Goal: Participate in discussion: Engage in conversation with other users on a specific topic

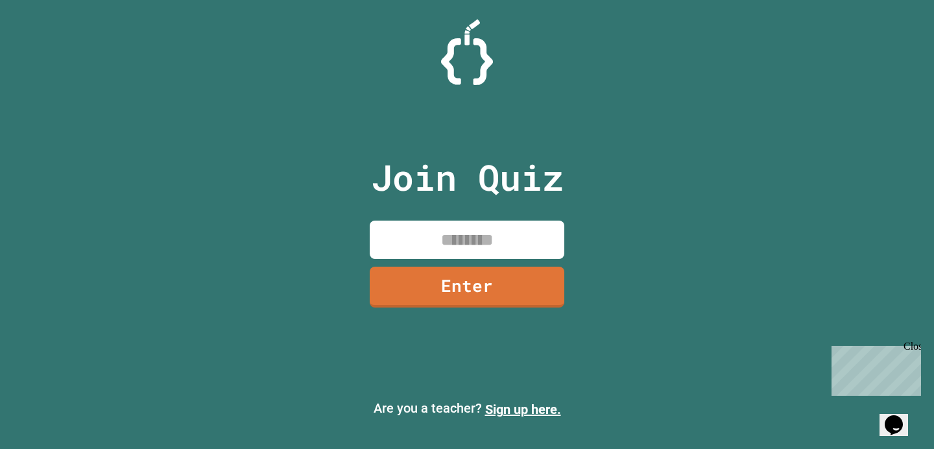
click at [500, 243] on input at bounding box center [467, 240] width 195 height 38
click at [457, 237] on input at bounding box center [467, 240] width 195 height 38
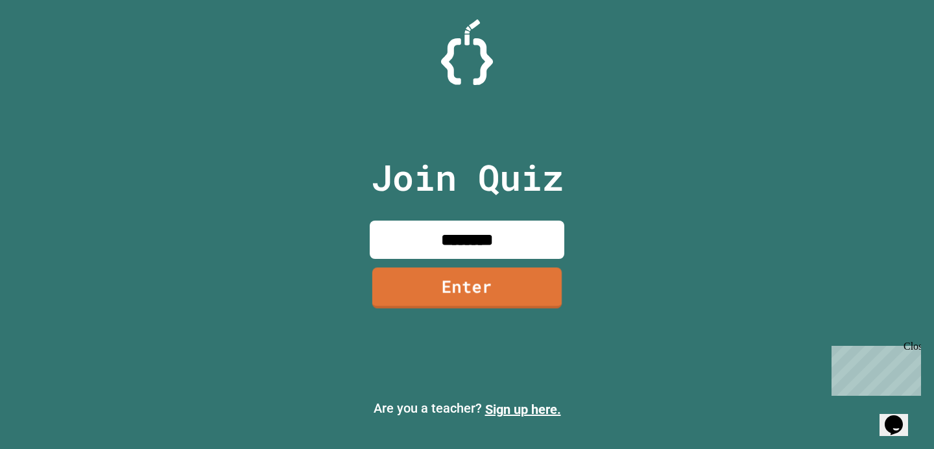
type input "********"
click at [457, 290] on link "Enter" at bounding box center [466, 288] width 189 height 41
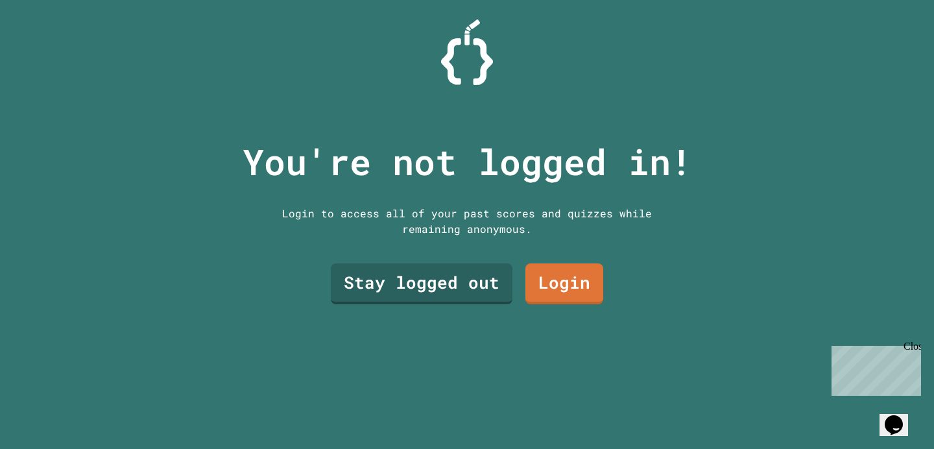
click at [479, 306] on div "Stay logged out Login" at bounding box center [467, 284] width 286 height 54
click at [474, 299] on link "Stay logged out" at bounding box center [421, 284] width 183 height 42
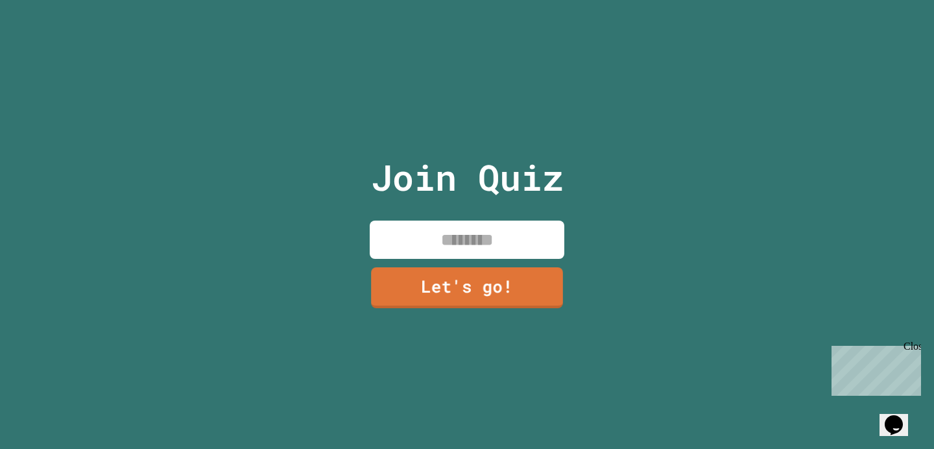
click at [485, 245] on input at bounding box center [467, 240] width 195 height 38
type input "**********"
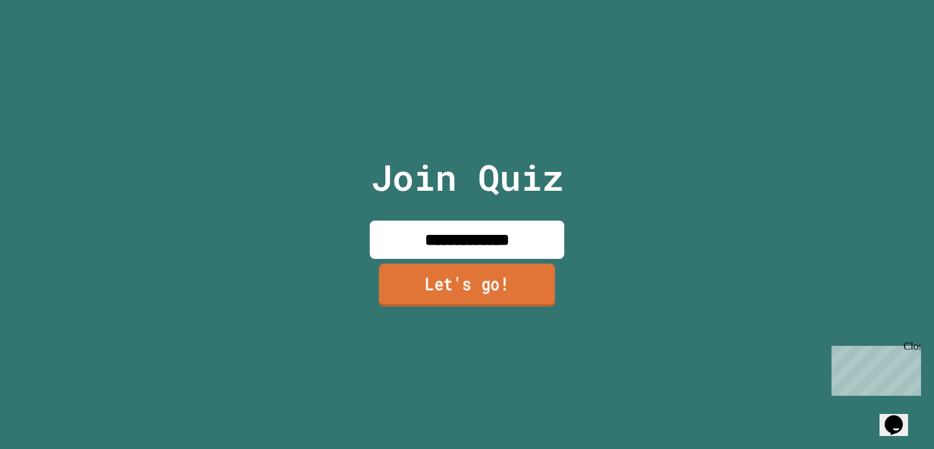
click at [454, 298] on link "Let's go!" at bounding box center [467, 285] width 176 height 43
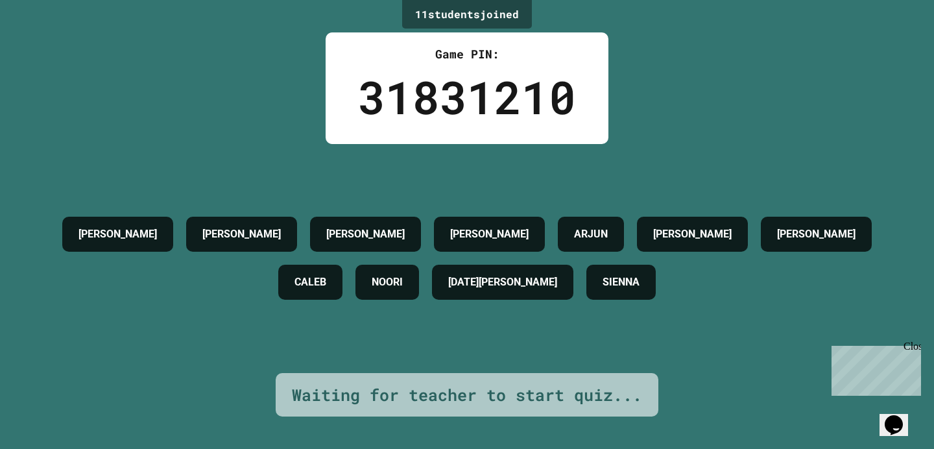
click at [476, 237] on div "[PERSON_NAME] [PERSON_NAME] [PERSON_NAME] [PERSON_NAME] [PERSON_NAME] [DATE][PE…" at bounding box center [466, 258] width 869 height 96
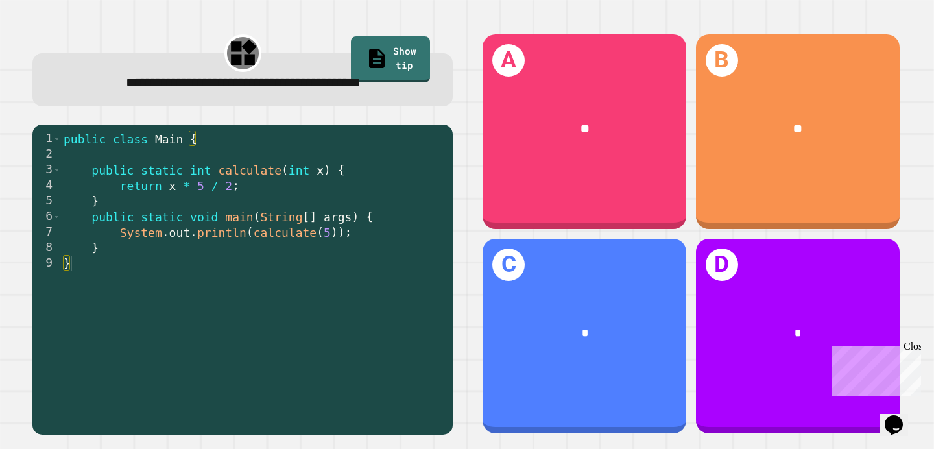
click at [278, 87] on span "**********" at bounding box center [243, 82] width 235 height 14
click at [322, 239] on div "public class Main { public static int calculate ( int x ) { return x * 5 / 2 ; …" at bounding box center [253, 286] width 385 height 311
click at [276, 228] on div "public class Main { public static int calculate ( int x ) { return x * 5 / 2 ; …" at bounding box center [253, 286] width 385 height 311
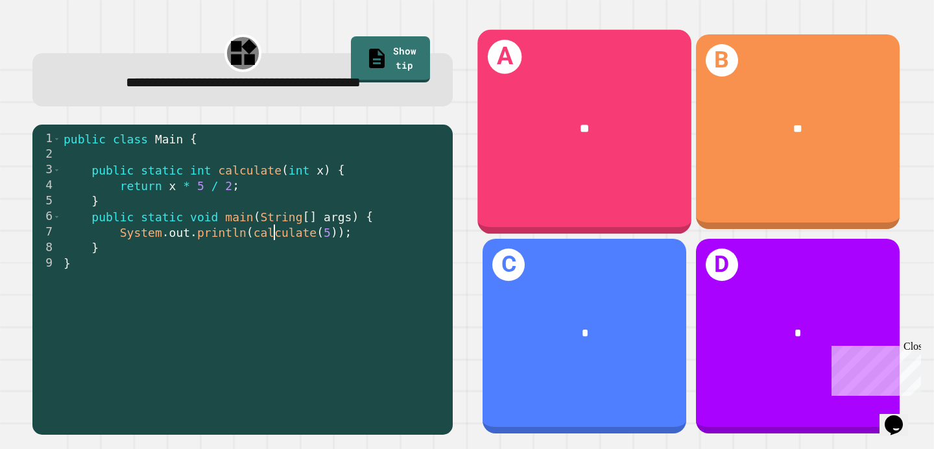
click at [622, 181] on div "A **" at bounding box center [585, 132] width 214 height 204
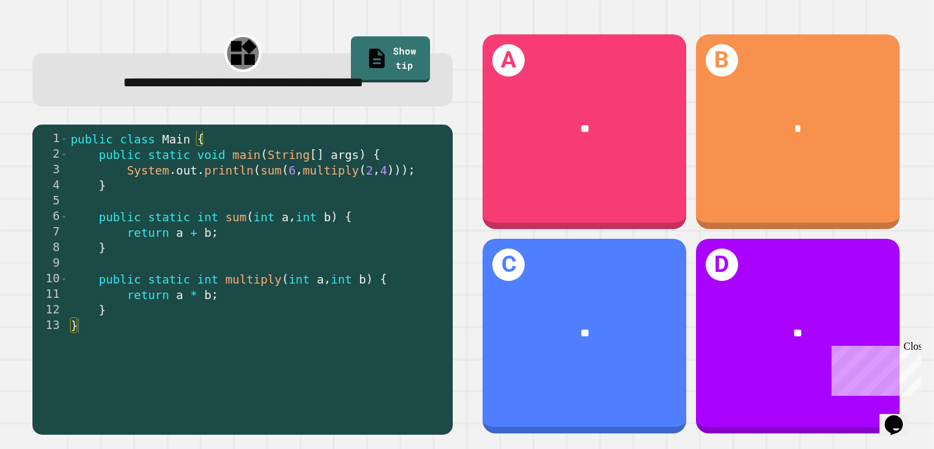
click at [249, 90] on span "**********" at bounding box center [243, 82] width 240 height 14
click at [287, 182] on div "public class Main { public static void main ( String [ ] args ) { System . out …" at bounding box center [257, 279] width 378 height 296
click at [269, 190] on div "public class Main { public static void main ( String [ ] args ) { System . out …" at bounding box center [257, 279] width 378 height 296
click at [263, 242] on div "public class Main { public static void main ( String [ ] args ) { System . out …" at bounding box center [257, 279] width 378 height 296
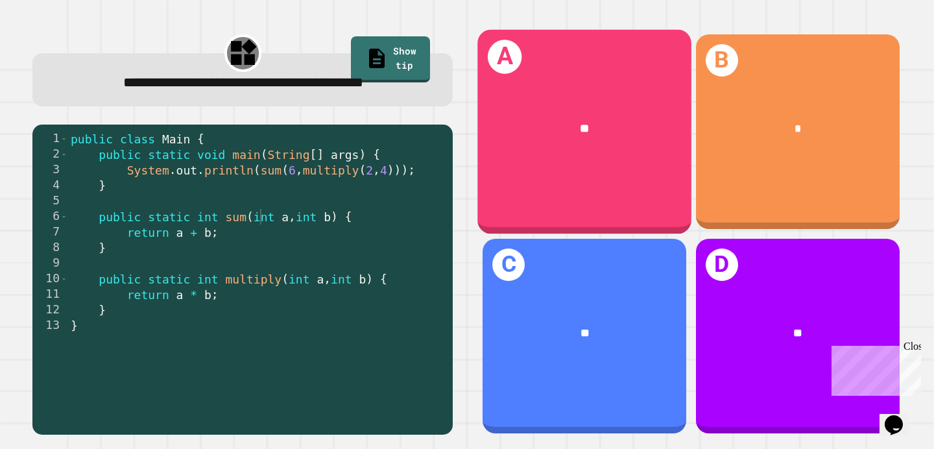
click at [637, 176] on div "A **" at bounding box center [585, 132] width 214 height 204
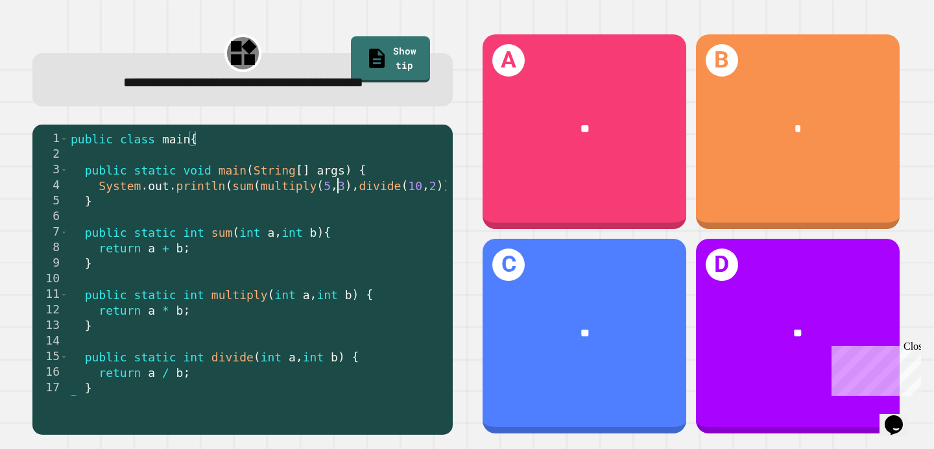
click at [335, 213] on div "public class main { public static void main ( String [ ] args ) { System . out …" at bounding box center [277, 279] width 419 height 296
click at [306, 209] on div "public class main { public static void main ( String [ ] args ) { System . out …" at bounding box center [277, 279] width 419 height 296
click at [416, 218] on div "public class main { public static void main ( String [ ] args ) { System . out …" at bounding box center [277, 279] width 419 height 296
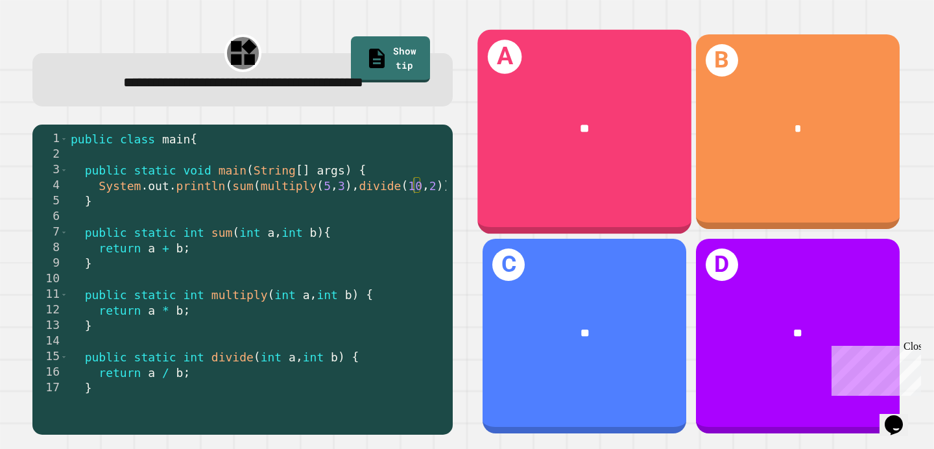
click at [624, 207] on div "A **" at bounding box center [585, 132] width 214 height 204
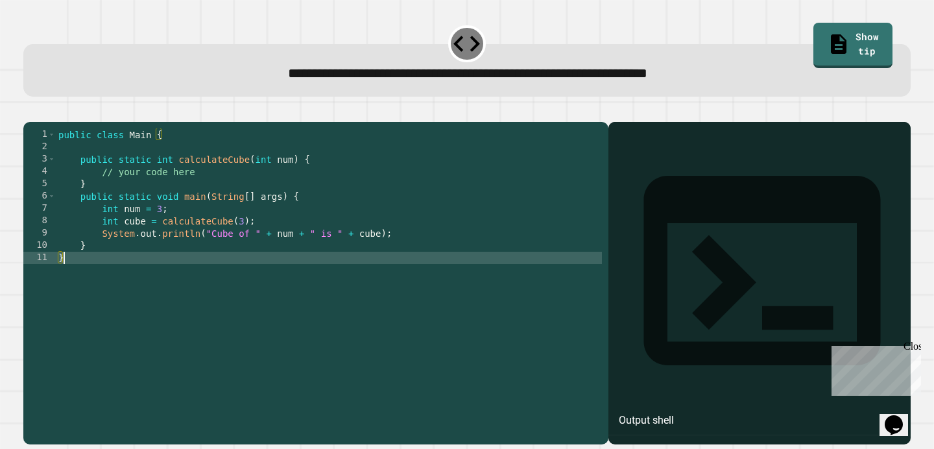
click at [274, 278] on div "public class Main { public static int calculateCube ( int num ) { // your code …" at bounding box center [329, 282] width 546 height 308
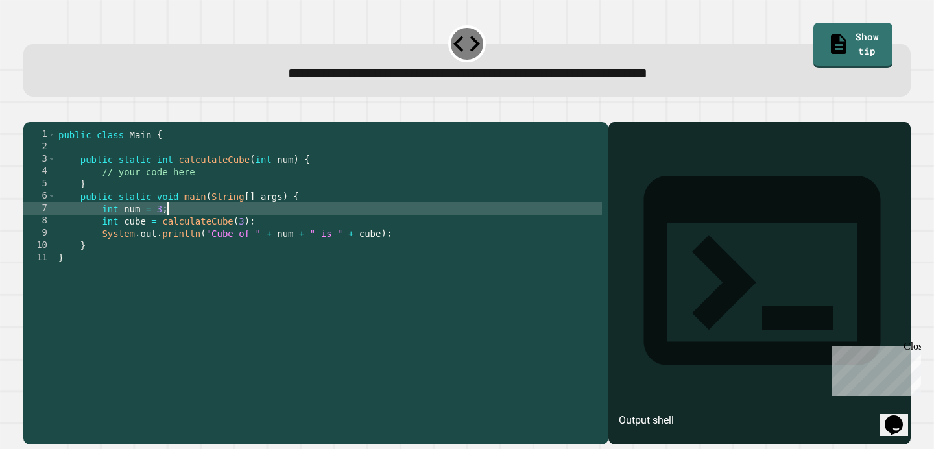
click at [227, 233] on div "public class Main { public static int calculateCube ( int num ) { // your code …" at bounding box center [329, 282] width 546 height 308
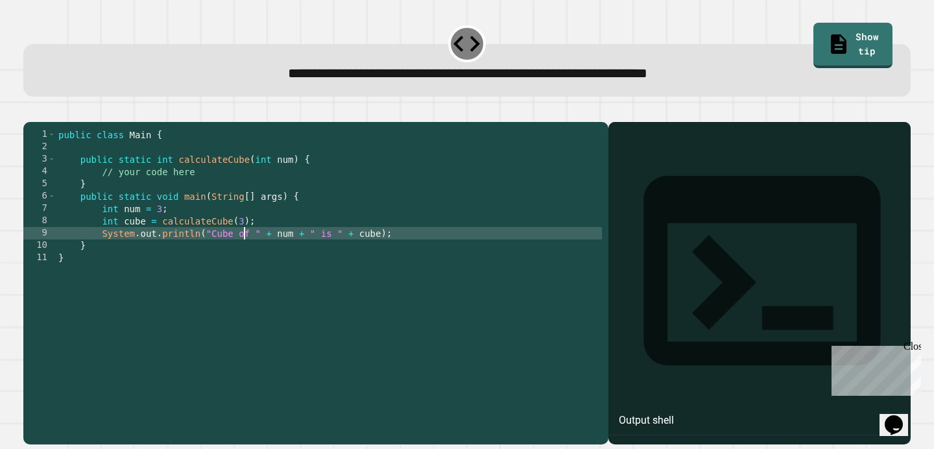
click at [242, 249] on div "public class Main { public static int calculateCube ( int num ) { // your code …" at bounding box center [329, 282] width 546 height 308
click at [248, 239] on div "public class Main { public static int calculateCube ( int num ) { // your code …" at bounding box center [329, 282] width 546 height 308
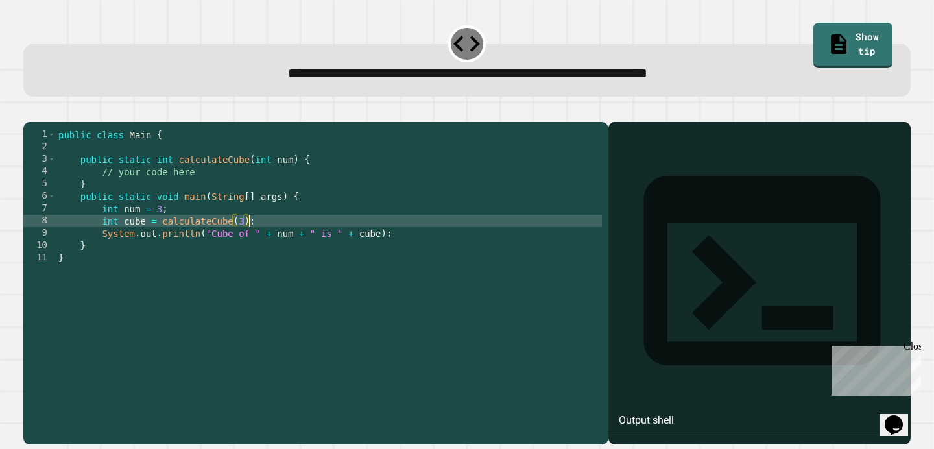
click at [239, 239] on div "public class Main { public static int calculateCube ( int num ) { // your code …" at bounding box center [329, 282] width 546 height 308
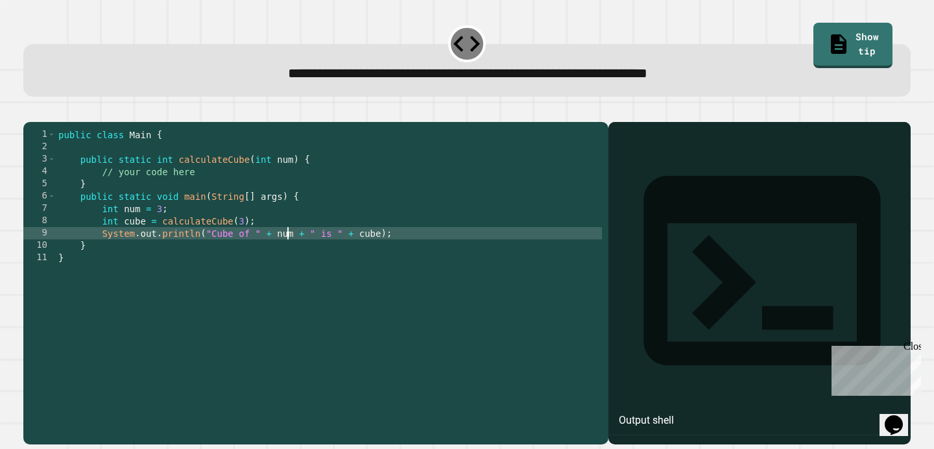
click at [289, 252] on div "public class Main { public static int calculateCube ( int num ) { // your code …" at bounding box center [329, 282] width 546 height 308
click at [413, 250] on div "public class Main { public static int calculateCube ( int num ) { // your code …" at bounding box center [329, 282] width 546 height 308
type textarea "**********"
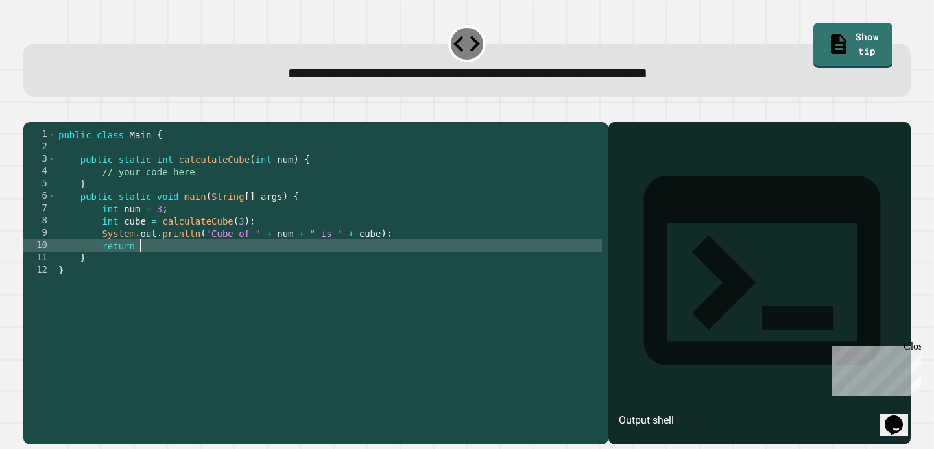
scroll to position [0, 5]
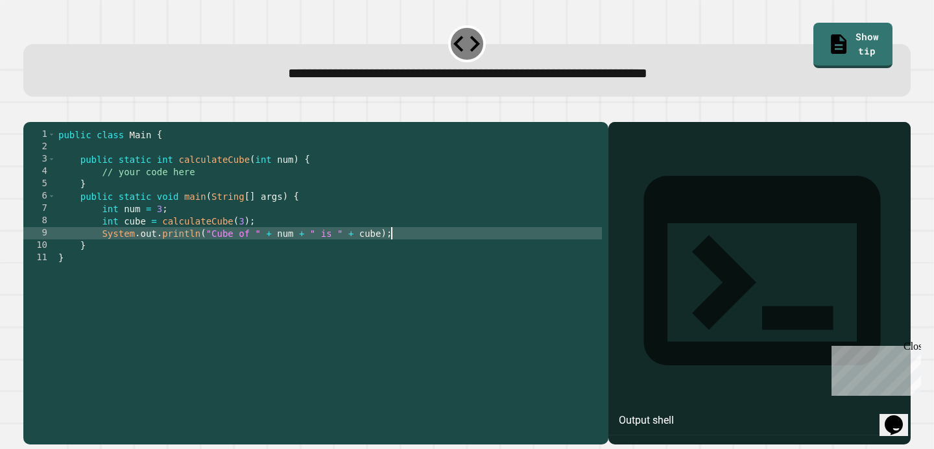
click at [202, 188] on div "public class Main { public static int calculateCube ( int num ) { // your code …" at bounding box center [329, 282] width 546 height 308
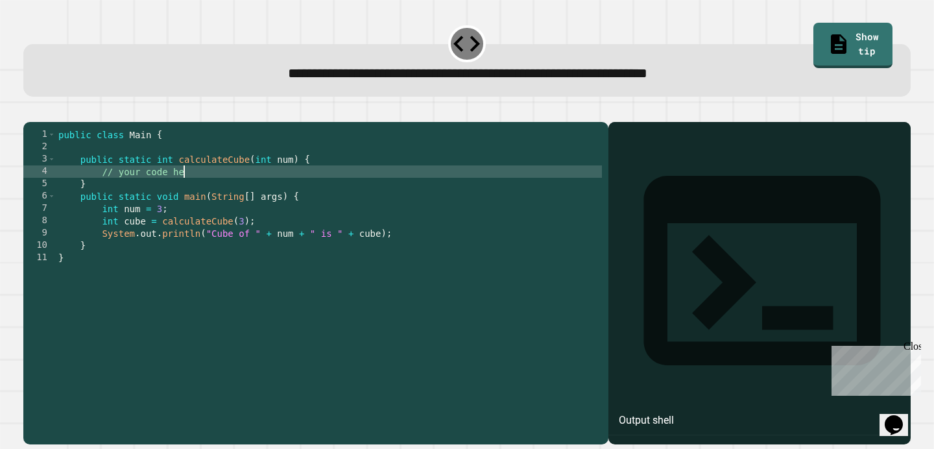
type textarea "**********"
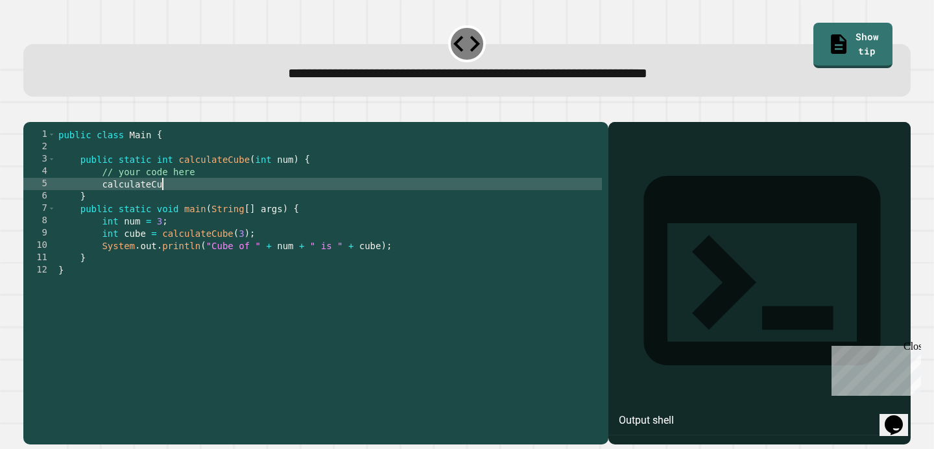
scroll to position [0, 7]
type textarea "*"
click at [302, 204] on div "public class Main { public static int calculateCube ( int num ) { // your code …" at bounding box center [329, 282] width 546 height 308
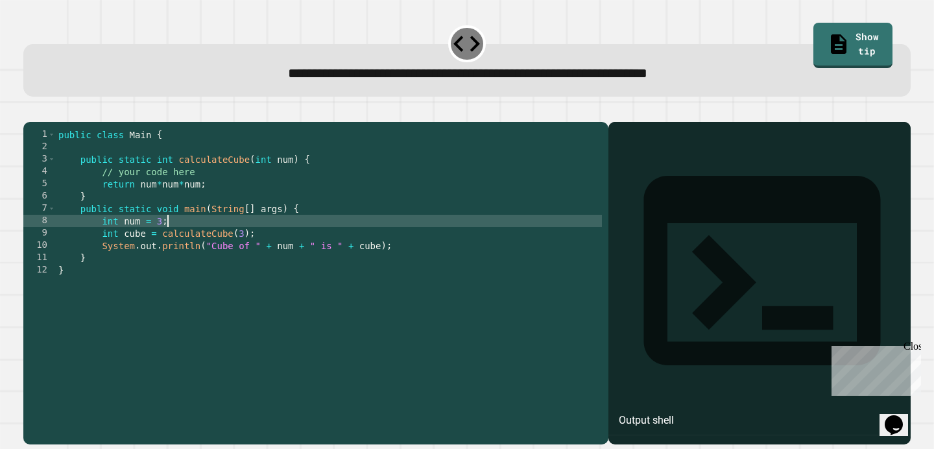
click at [314, 243] on div "public class Main { public static int calculateCube ( int num ) { // your code …" at bounding box center [329, 282] width 546 height 308
click at [638, 151] on icon at bounding box center [762, 270] width 284 height 284
click at [635, 156] on icon at bounding box center [762, 270] width 284 height 284
click at [31, 110] on div at bounding box center [467, 114] width 888 height 16
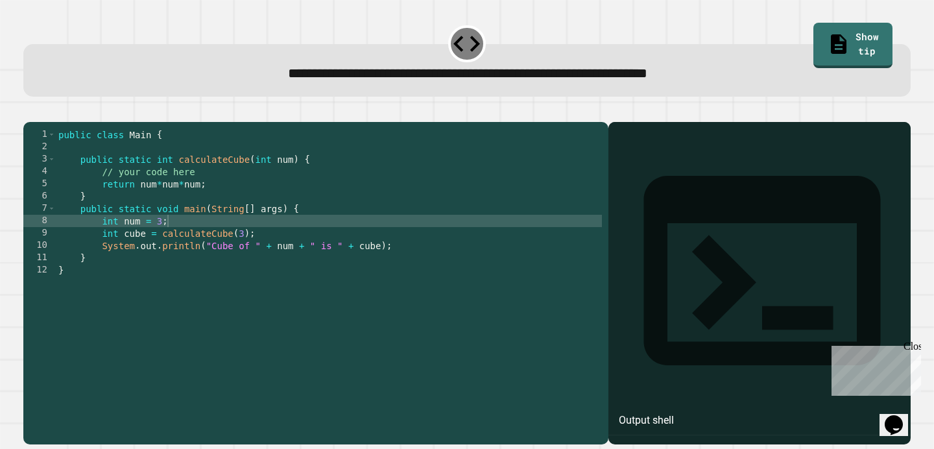
click at [42, 120] on icon "button" at bounding box center [38, 118] width 7 height 9
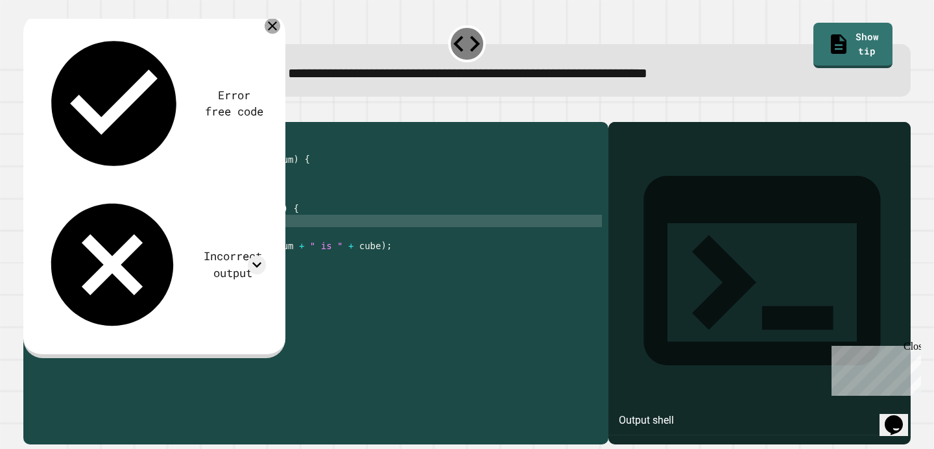
click at [270, 26] on icon at bounding box center [273, 26] width 16 height 16
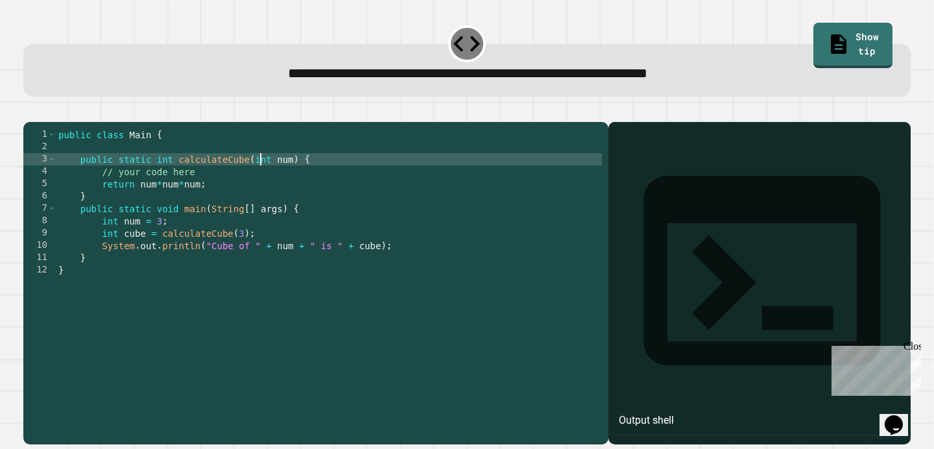
click at [261, 173] on div "public class Main { public static int calculateCube ( int num ) { // your code …" at bounding box center [329, 282] width 546 height 308
click at [230, 197] on div "public class Main { public static int calculateCube ( int num ) { // your code …" at bounding box center [329, 282] width 546 height 308
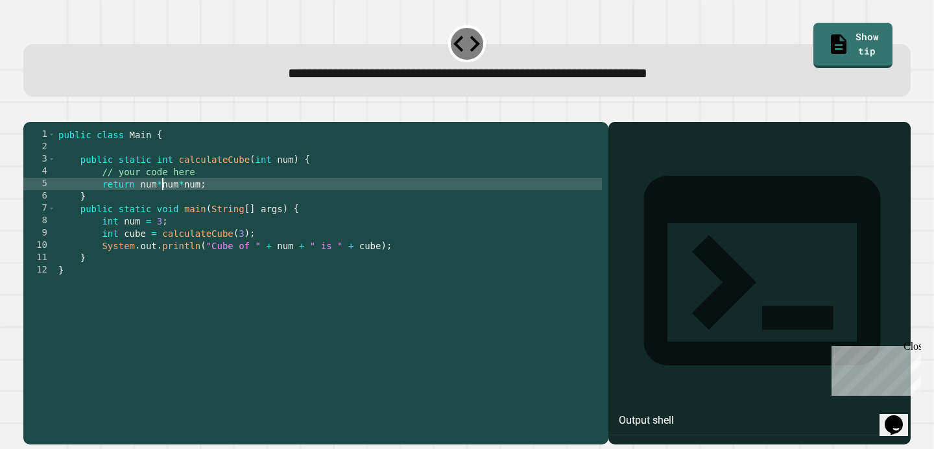
click at [162, 202] on div "public class Main { public static int calculateCube ( int num ) { // your code …" at bounding box center [329, 282] width 546 height 308
click at [30, 111] on icon "button" at bounding box center [30, 111] width 0 height 0
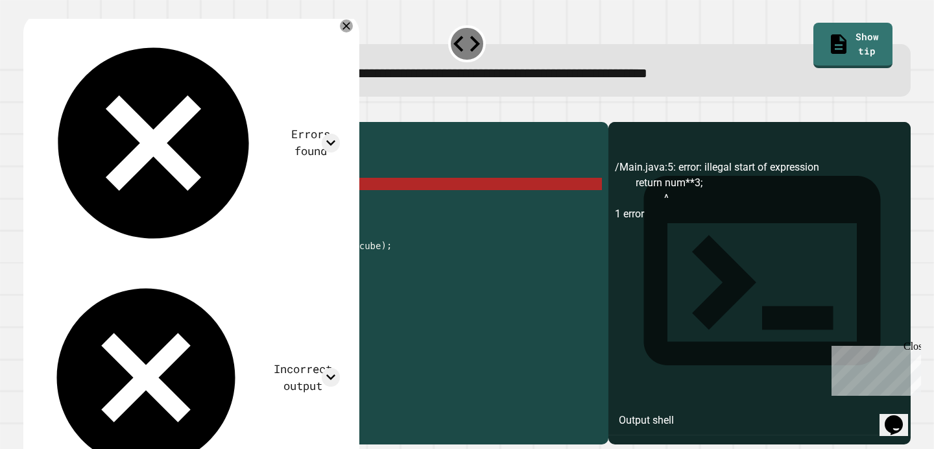
click at [175, 208] on div "public class Main { public static int calculateCube ( int num ) { // your code …" at bounding box center [329, 282] width 546 height 308
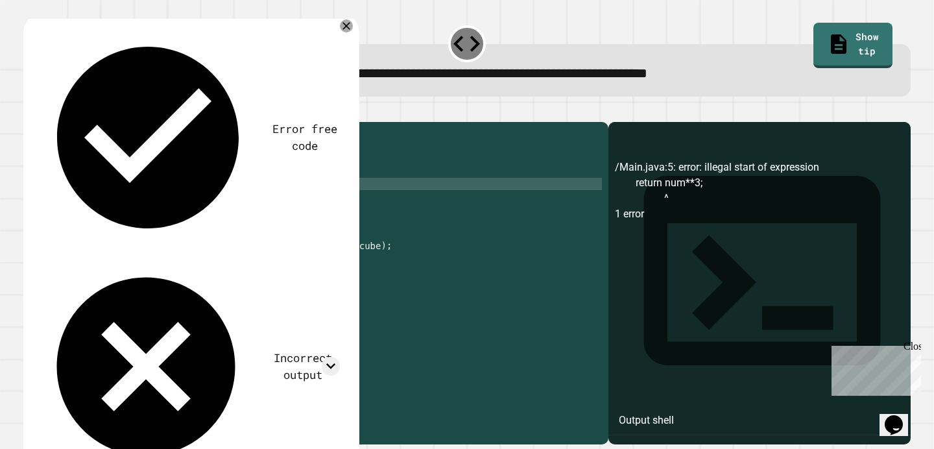
scroll to position [0, 10]
type textarea "**********"
click at [42, 121] on icon "button" at bounding box center [38, 118] width 7 height 9
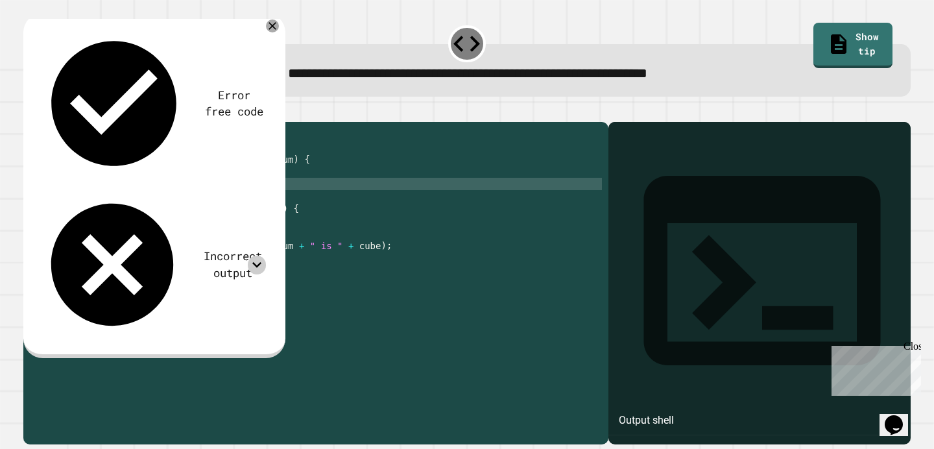
click at [261, 256] on icon at bounding box center [257, 265] width 19 height 19
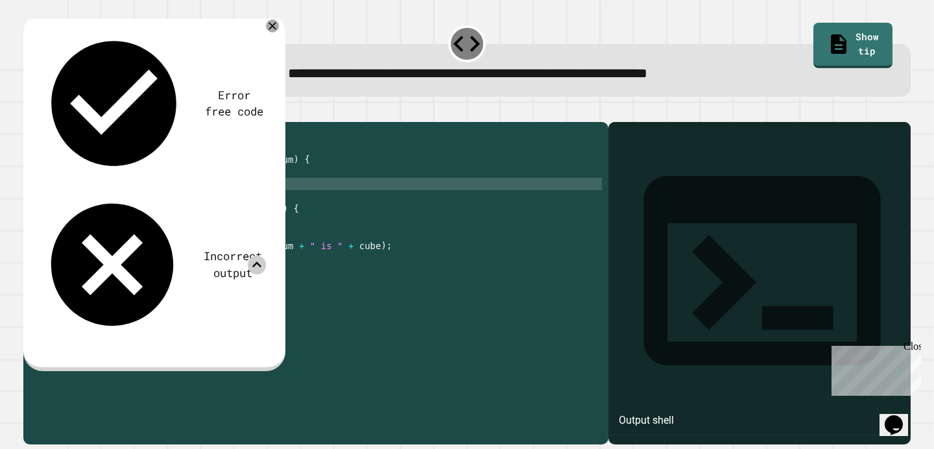
click at [273, 208] on div "public class Main { public static int calculateCube ( int num ) { // your code …" at bounding box center [329, 282] width 546 height 308
click at [845, 38] on link "Show tip" at bounding box center [853, 45] width 79 height 45
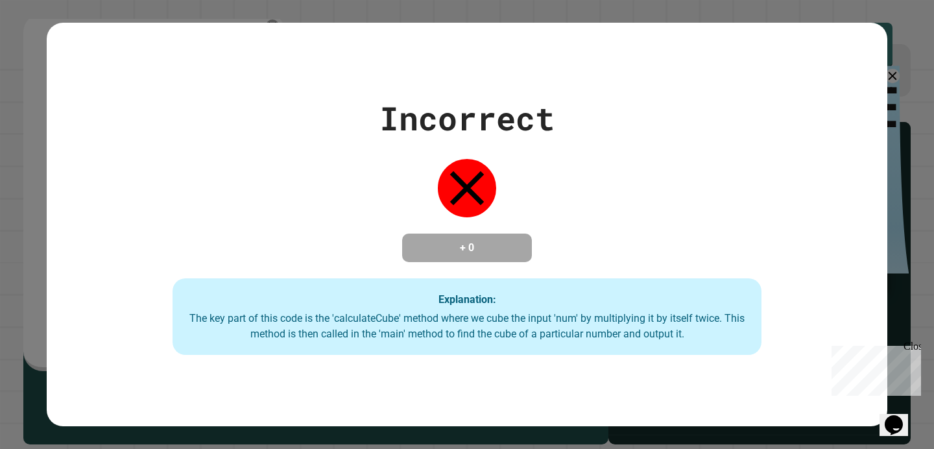
click at [541, 322] on div "The key part of this code is the 'calculateCube' method where we cube the input…" at bounding box center [467, 326] width 563 height 31
click at [535, 325] on div "The key part of this code is the 'calculateCube' method where we cube the input…" at bounding box center [467, 326] width 563 height 31
click at [537, 322] on div "The key part of this code is the 'calculateCube' method where we cube the input…" at bounding box center [467, 326] width 563 height 31
click at [537, 321] on div "The key part of this code is the 'calculateCube' method where we cube the input…" at bounding box center [467, 326] width 563 height 31
click at [913, 349] on div "Close" at bounding box center [912, 349] width 16 height 16
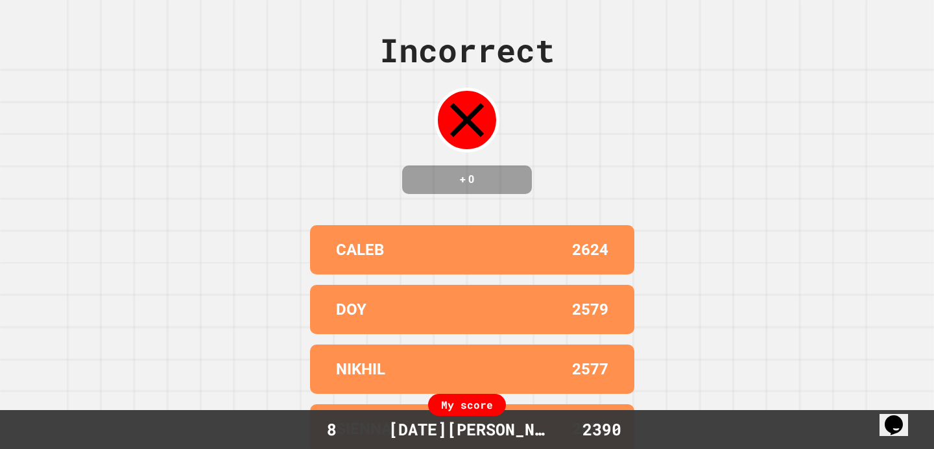
scroll to position [0, 0]
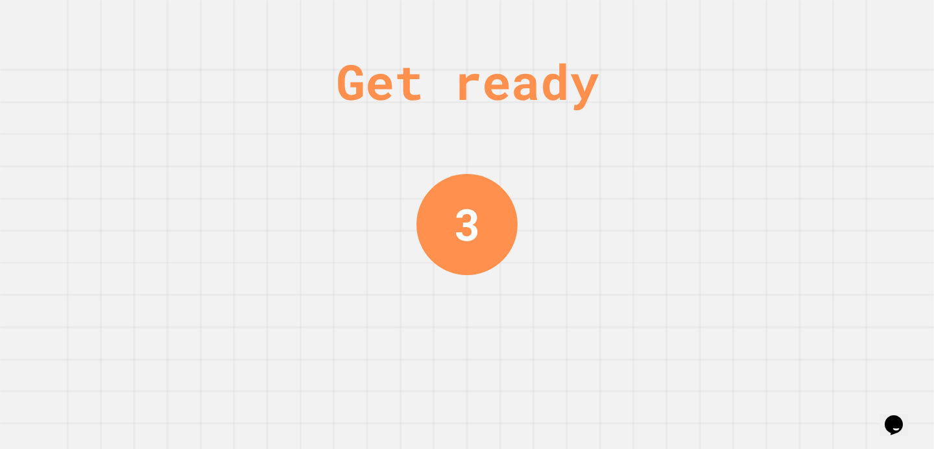
click at [629, 232] on div "Get ready 3" at bounding box center [467, 224] width 934 height 449
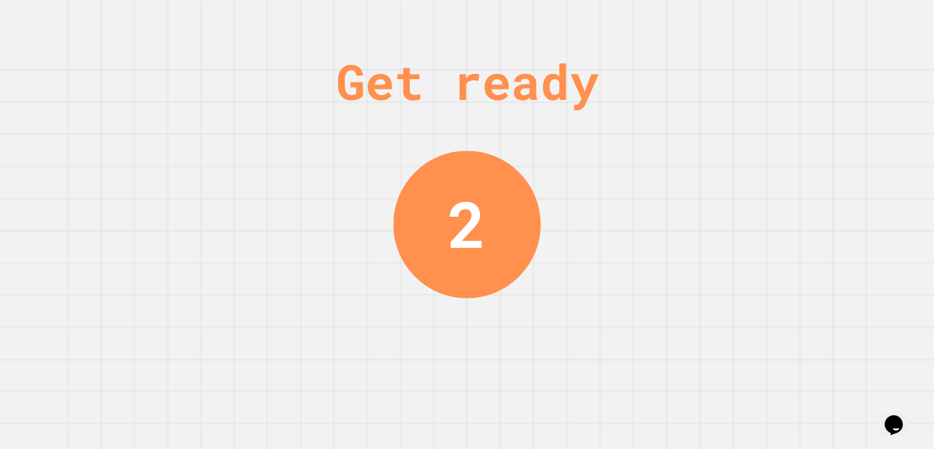
click at [629, 232] on div "Get ready 2" at bounding box center [467, 224] width 934 height 449
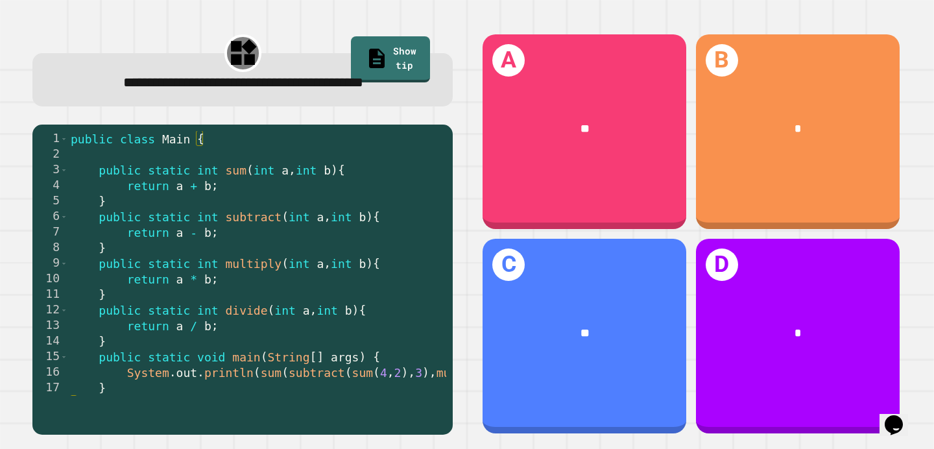
click at [215, 202] on div "public class Main { public static int sum ( int a , int b ) { return a + b ; } …" at bounding box center [365, 279] width 594 height 296
drag, startPoint x: 210, startPoint y: 207, endPoint x: 199, endPoint y: 206, distance: 11.7
click at [201, 206] on div "public class Main { public static int sum ( int a , int b ) { return a + b ; } …" at bounding box center [365, 279] width 594 height 296
click at [196, 198] on div "public class Main { public static int sum ( int a , int b ) { return a + b ; } …" at bounding box center [365, 279] width 594 height 296
click at [229, 198] on div "public class Main { public static int sum ( int a , int b ) { return a + b ; } …" at bounding box center [365, 279] width 594 height 296
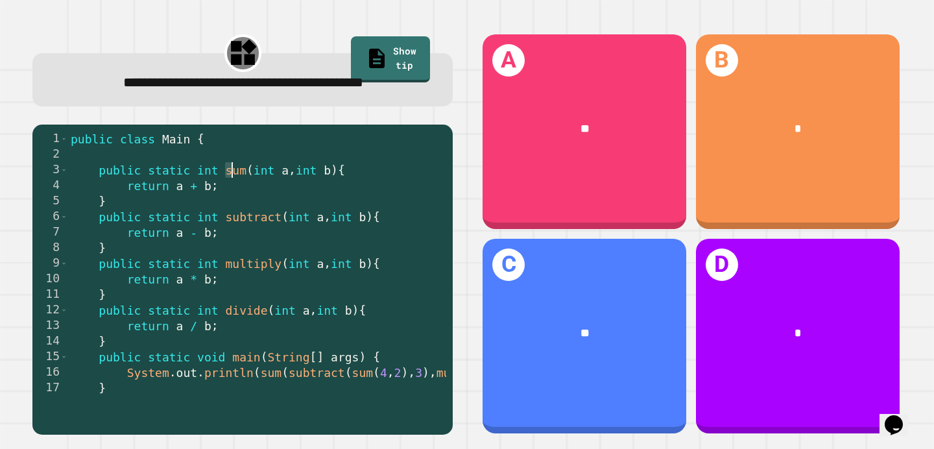
click at [230, 198] on div "public class Main { public static int sum ( int a , int b ) { return a + b ; } …" at bounding box center [365, 279] width 594 height 296
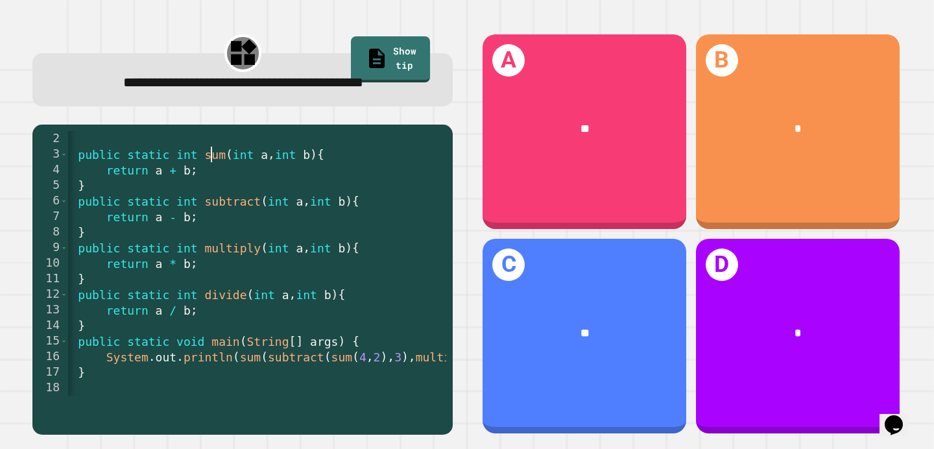
scroll to position [0, 21]
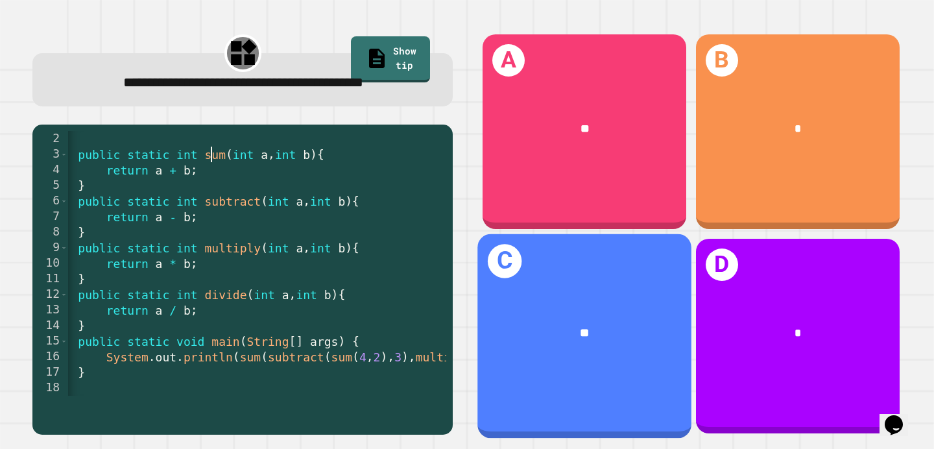
click at [616, 145] on div "**" at bounding box center [585, 128] width 204 height 62
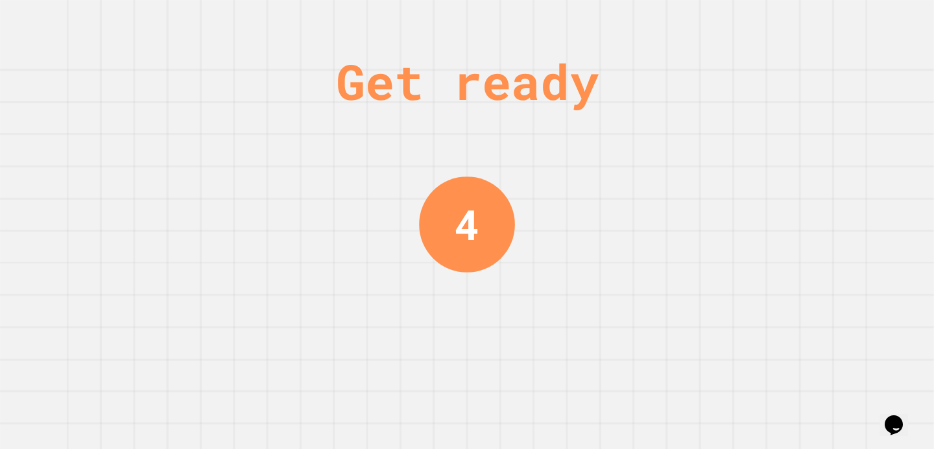
scroll to position [0, 0]
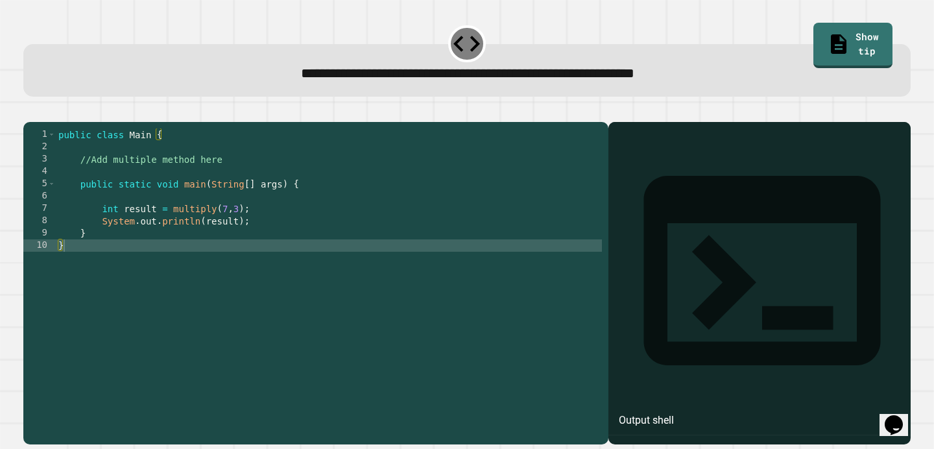
click at [246, 265] on div "public class Main { //Add multiple method here public static void main ( String…" at bounding box center [329, 282] width 546 height 308
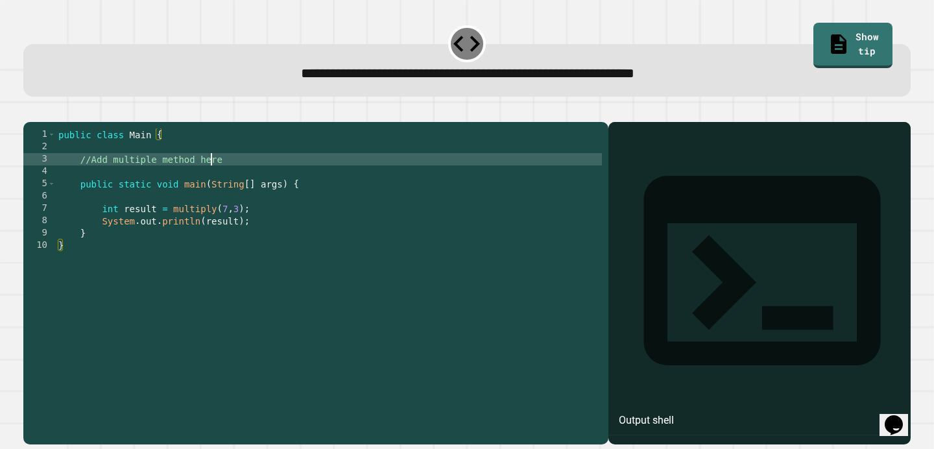
click at [213, 181] on div "public class Main { //Add multiple method here public static void main ( String…" at bounding box center [329, 282] width 546 height 308
click at [240, 181] on div "public class Main { //Add multiple method here public static void main ( String…" at bounding box center [329, 282] width 546 height 308
type textarea "**********"
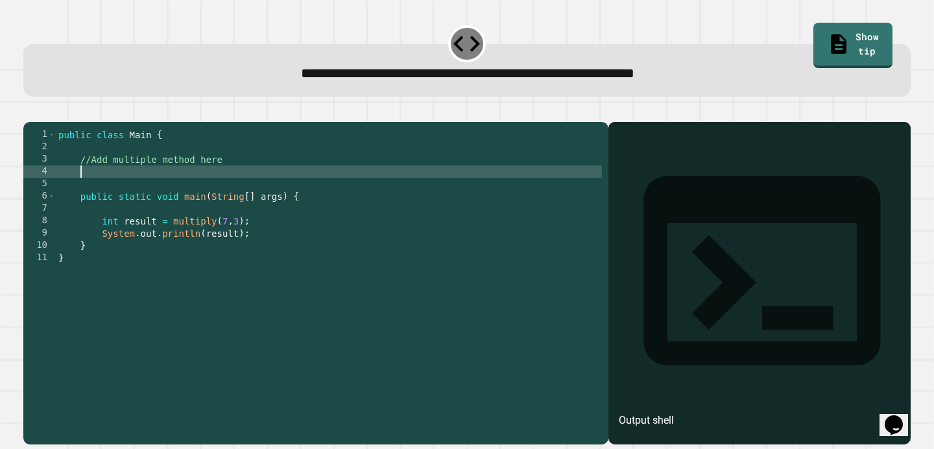
type textarea "*"
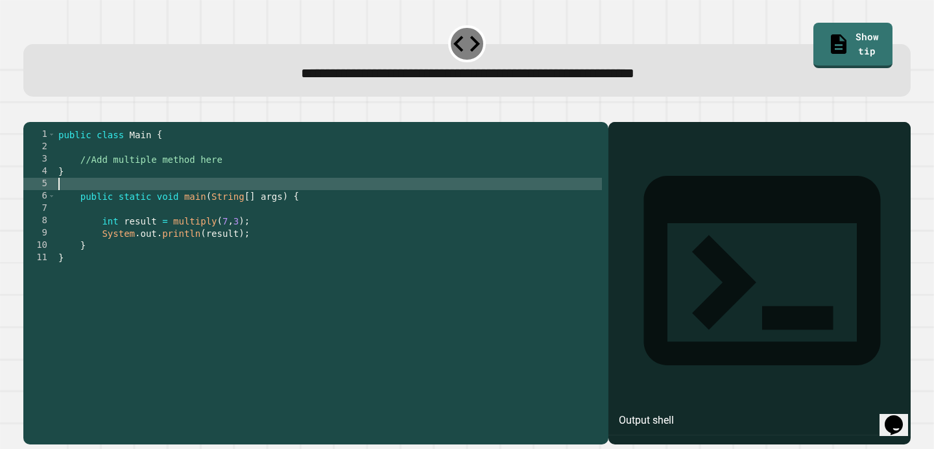
click at [230, 175] on div "public class Main { //Add multiple method here } public static void main ( Stri…" at bounding box center [329, 282] width 546 height 308
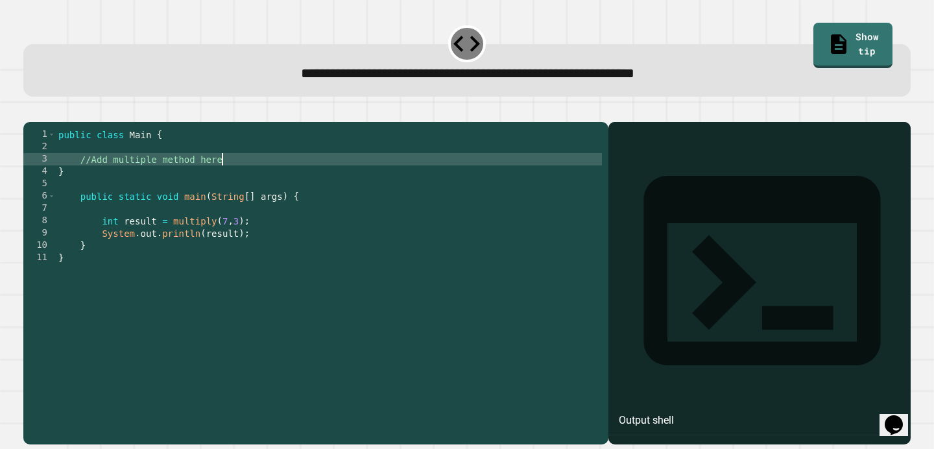
type textarea "**********"
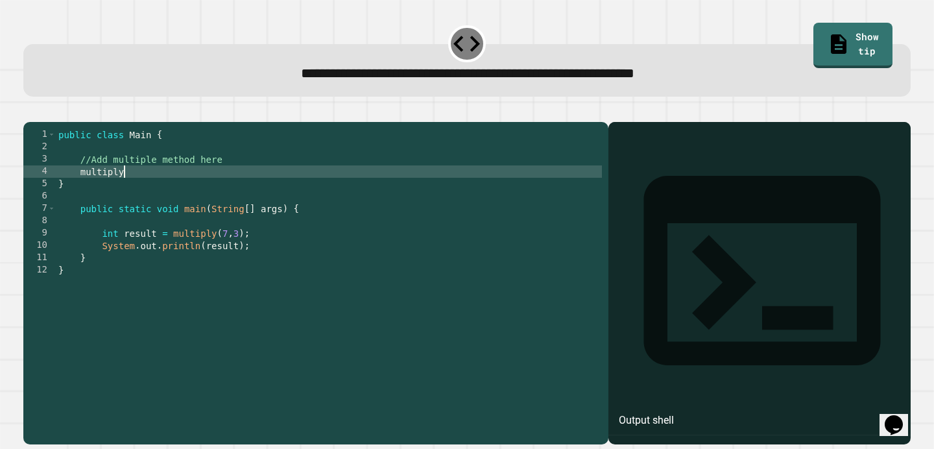
scroll to position [0, 4]
type textarea "**********"
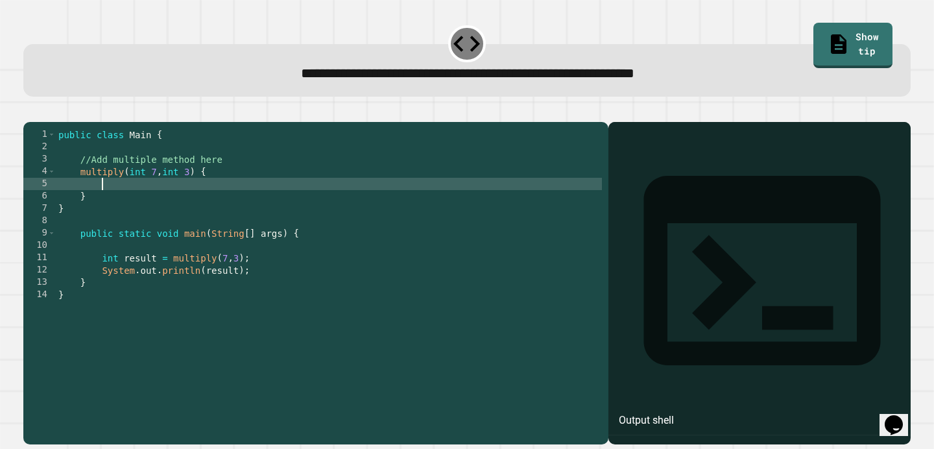
scroll to position [0, 3]
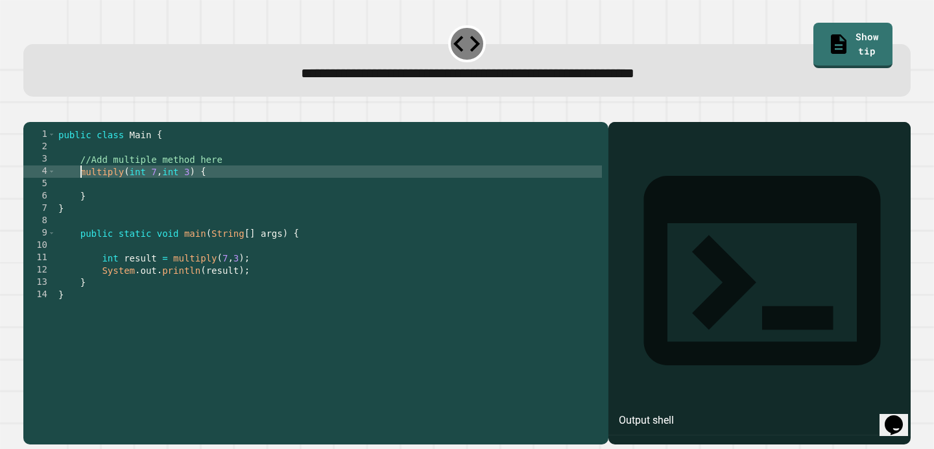
click at [79, 190] on div "public class Main { //Add multiple method here multiply ( int 7 , int 3 ) { } }…" at bounding box center [329, 282] width 546 height 308
click at [30, 111] on icon "button" at bounding box center [30, 111] width 0 height 0
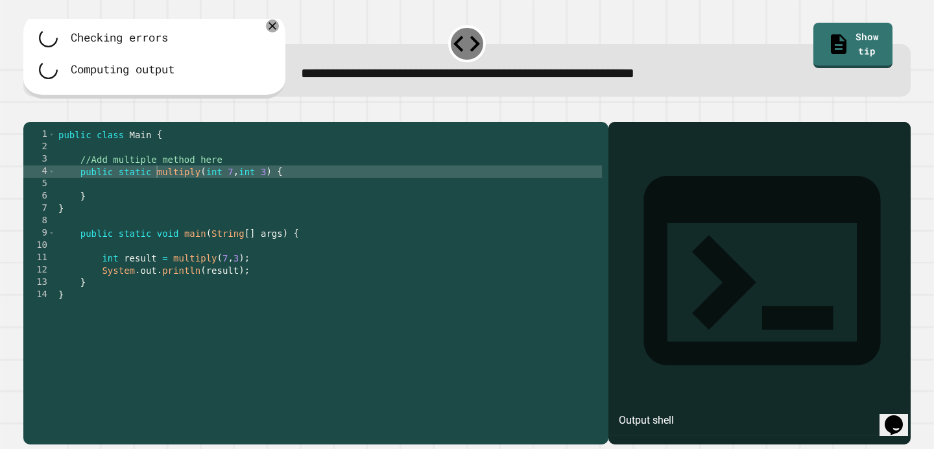
click at [145, 214] on div "public class Main { //Add multiple method here public static multiply ( int 7 ,…" at bounding box center [329, 282] width 546 height 308
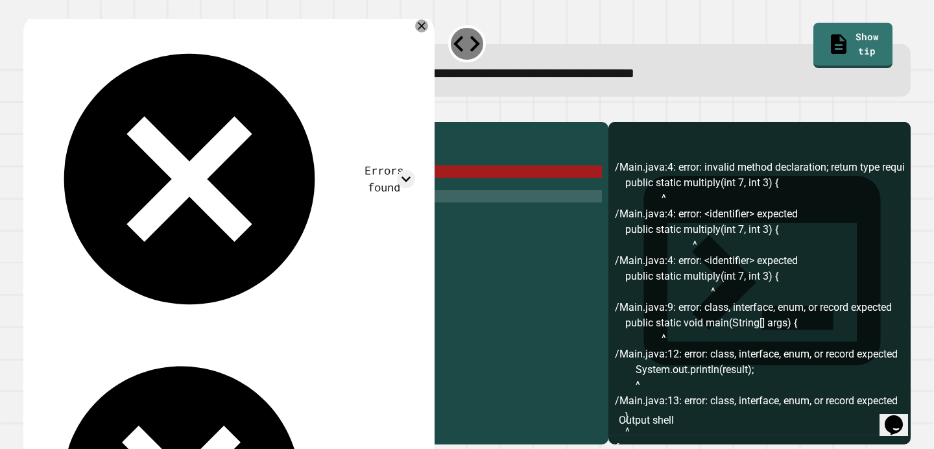
scroll to position [0, 1]
click at [145, 206] on div "public class Main { //Add multiple method here public static multiply ( int 7 ,…" at bounding box center [329, 282] width 546 height 308
click at [421, 24] on icon at bounding box center [422, 26] width 16 height 16
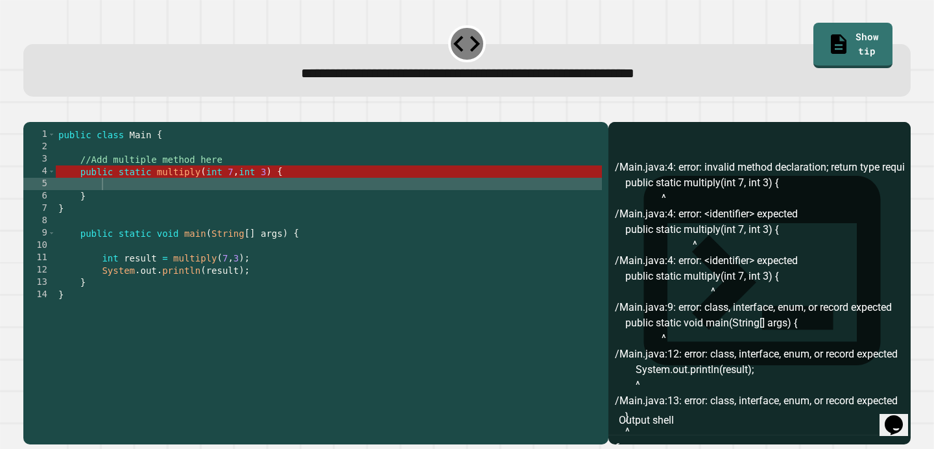
click at [206, 204] on div "public class Main { //Add multiple method here public static multiply ( int 7 ,…" at bounding box center [329, 282] width 546 height 308
click at [156, 189] on div "public class Main { //Add multiple method here public static multiply ( int 7 ,…" at bounding box center [329, 282] width 546 height 308
click at [244, 202] on div "public class Main { //Add multiple method here public static multiply ( int 7 ,…" at bounding box center [329, 282] width 546 height 308
click at [153, 189] on div "public class Main { //Add multiple method here public static multiply ( int 7 ,…" at bounding box center [329, 282] width 546 height 308
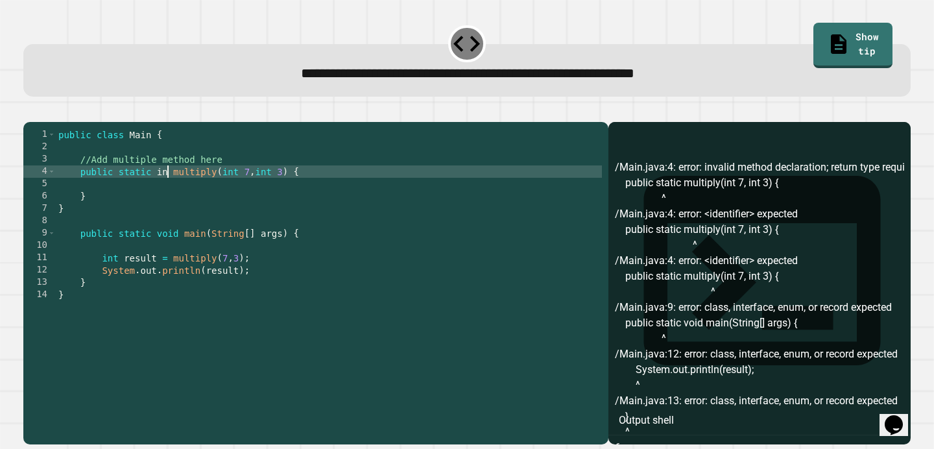
type textarea "**********"
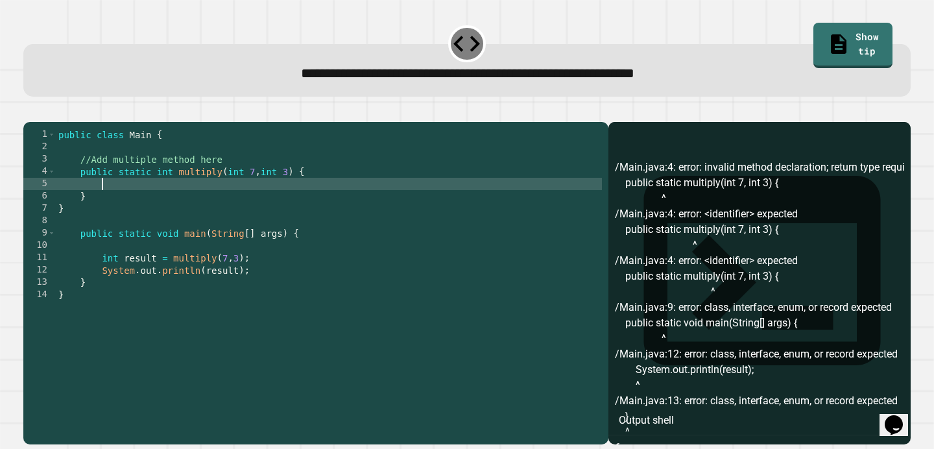
click at [193, 207] on div "public class Main { //Add multiple method here public static int multiply ( int…" at bounding box center [329, 282] width 546 height 308
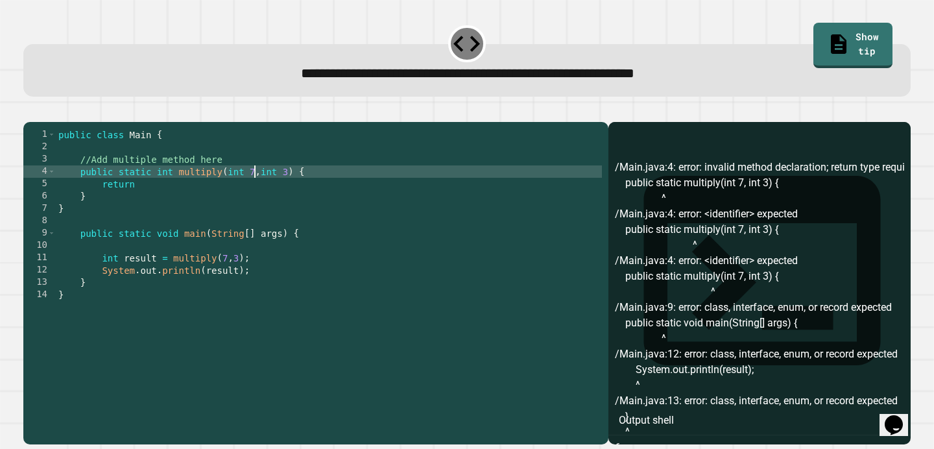
click at [253, 190] on div "public class Main { //Add multiple method here public static int multiply ( int…" at bounding box center [329, 282] width 546 height 308
click at [306, 190] on div "public class Main { //Add multiple method here public static int multiply ( int…" at bounding box center [329, 282] width 546 height 308
click at [171, 202] on div "public class Main { //Add multiple method here public static int multiply ( int…" at bounding box center [329, 282] width 546 height 308
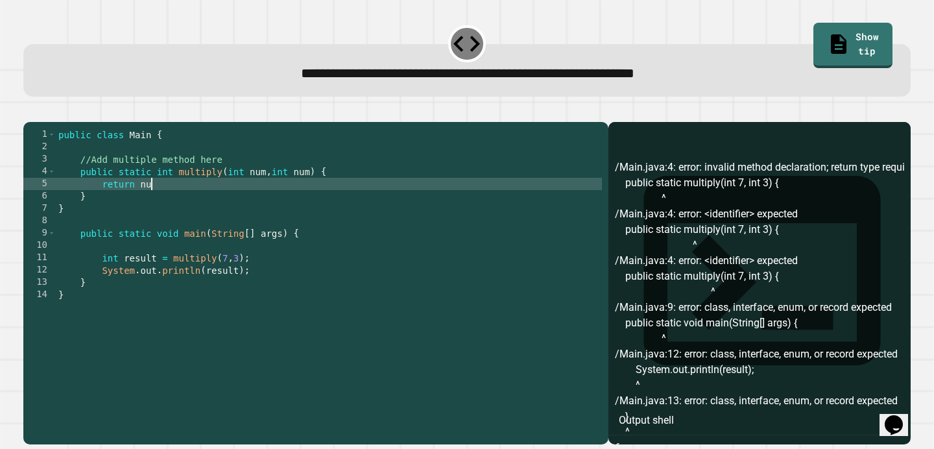
scroll to position [0, 6]
click at [264, 190] on div "public class Main { //Add multiple method here public static int multiply ( int…" at bounding box center [329, 282] width 546 height 308
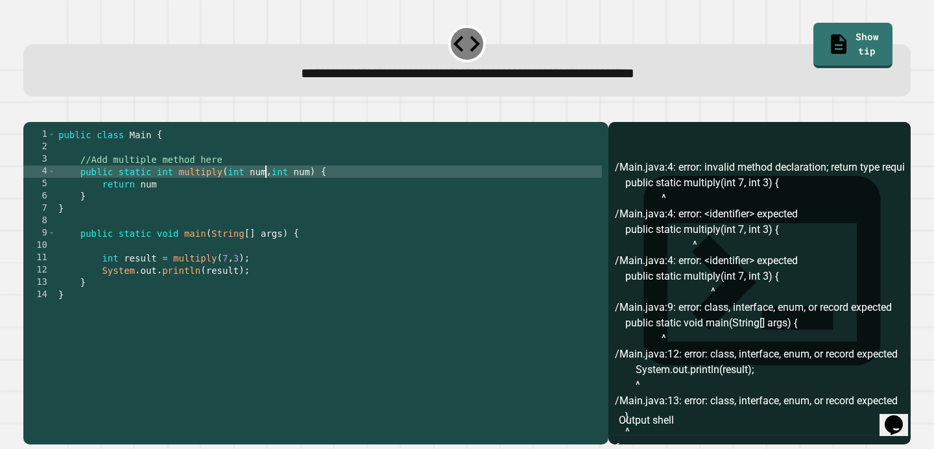
scroll to position [0, 15]
click at [322, 189] on div "public class Main { //Add multiple method here public static int multiply ( int…" at bounding box center [329, 282] width 546 height 308
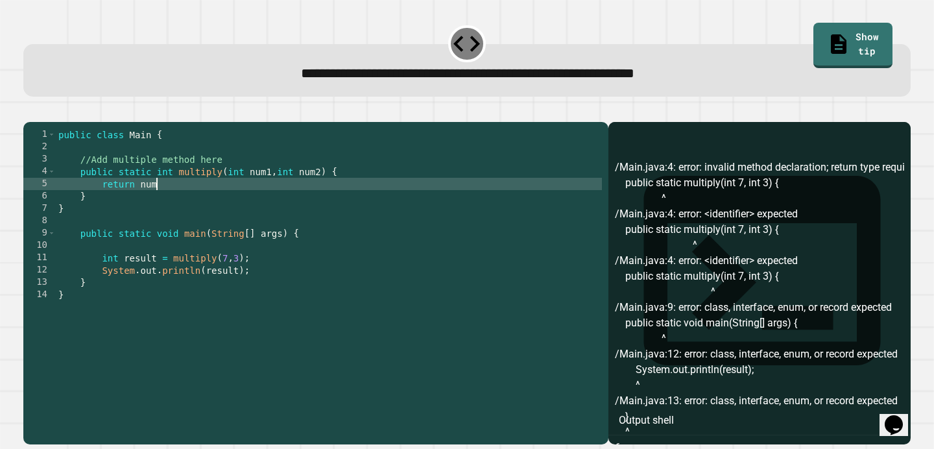
click at [170, 208] on div "public class Main { //Add multiple method here public static int multiply ( int…" at bounding box center [329, 282] width 546 height 308
click at [30, 111] on icon "button" at bounding box center [30, 111] width 0 height 0
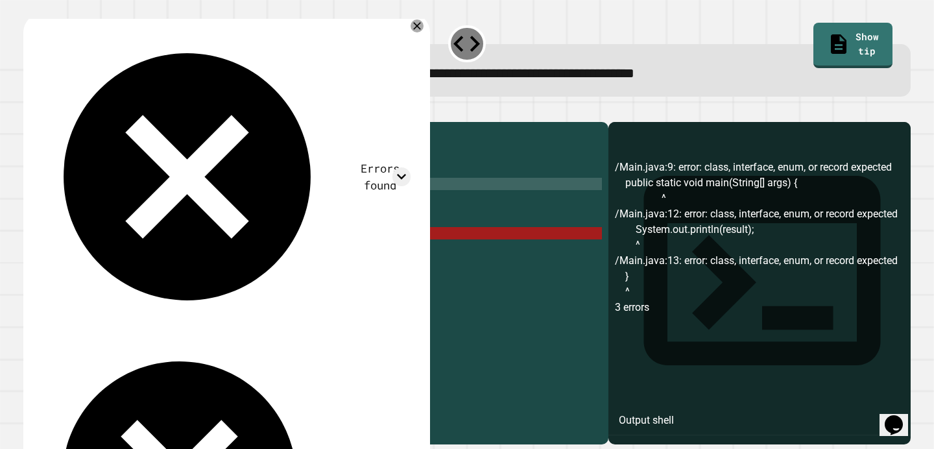
click at [321, 252] on div "public class Main { //Add multiple method here public static int multiply ( int…" at bounding box center [329, 282] width 546 height 308
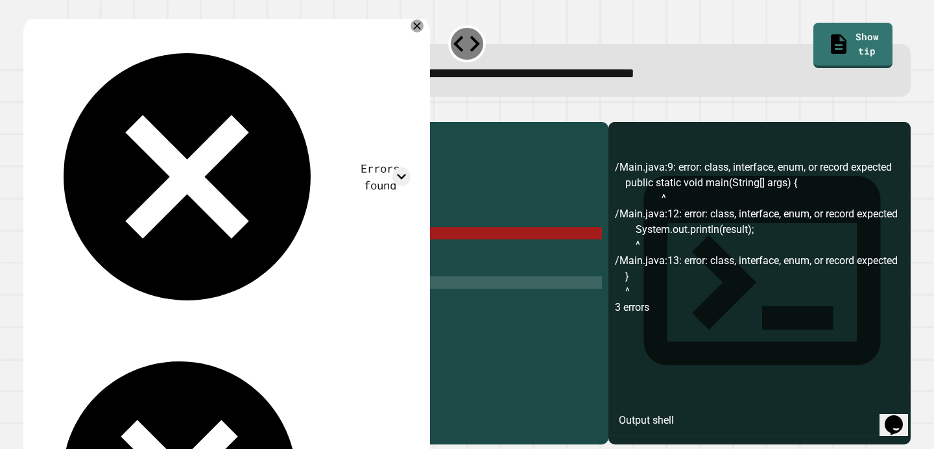
click at [151, 302] on div "public class Main { //Add multiple method here public static int multiply ( int…" at bounding box center [329, 282] width 546 height 308
click at [149, 313] on div "public class Main { //Add multiple method here public static int multiply ( int…" at bounding box center [329, 282] width 546 height 308
click at [162, 223] on div "public class Main { //Add multiple method here public static int multiply ( int…" at bounding box center [329, 282] width 546 height 308
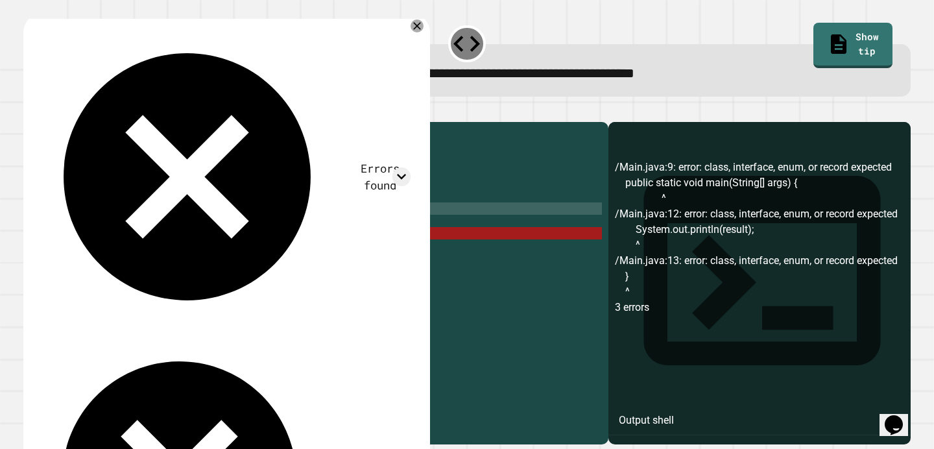
click at [158, 221] on div "public class Main { //Add multiple method here public static int multiply ( int…" at bounding box center [329, 282] width 546 height 308
click at [317, 251] on div "public class Main { //Add multiple method here public static int multiply ( int…" at bounding box center [329, 282] width 546 height 308
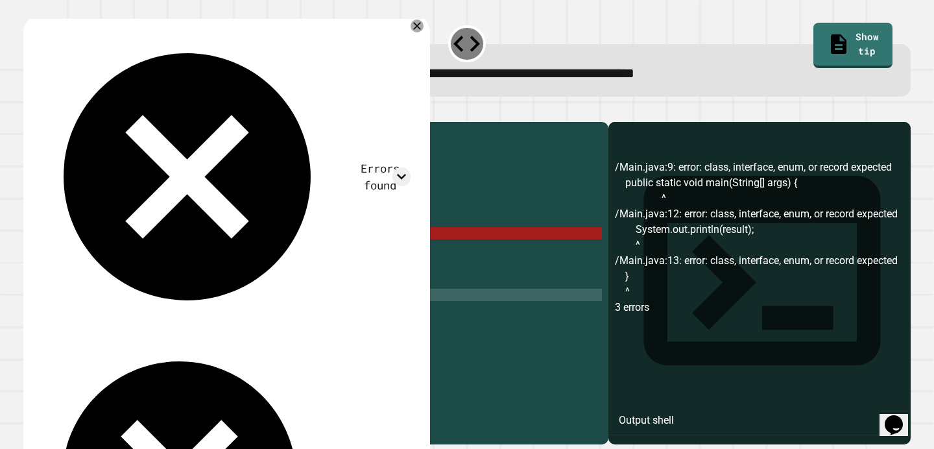
click at [120, 310] on div "public class Main { //Add multiple method here public static int multiply ( int…" at bounding box center [329, 282] width 546 height 308
click at [168, 151] on div "public class Main { //Add multiple method here public static int multiply ( int…" at bounding box center [329, 282] width 546 height 308
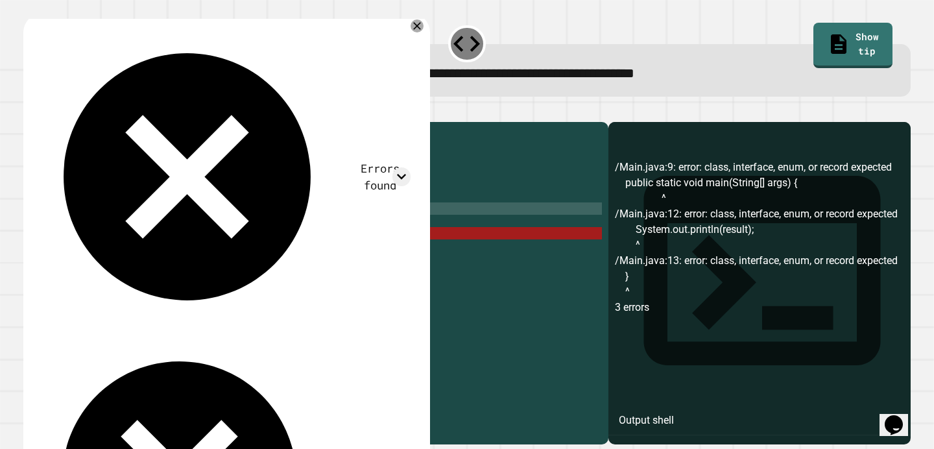
click at [86, 226] on div "public class Main { //Add multiple method here public static int multiply ( int…" at bounding box center [329, 282] width 546 height 308
type textarea "*"
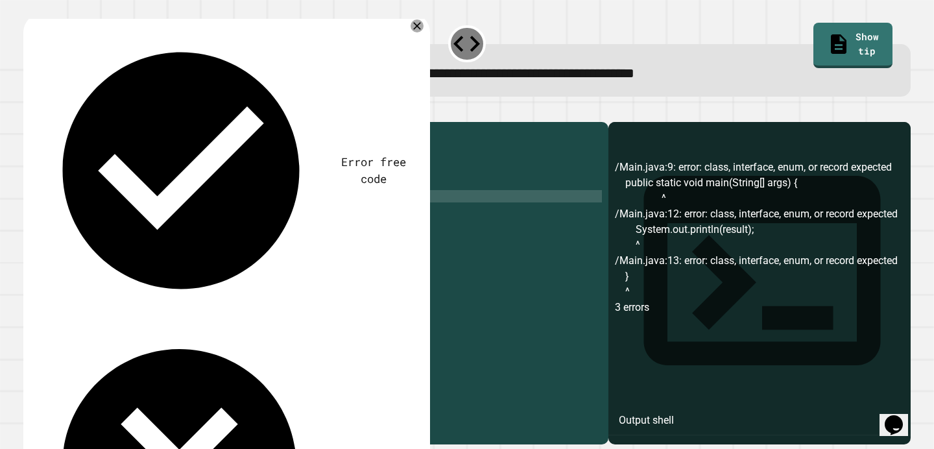
click at [40, 118] on icon "button" at bounding box center [38, 118] width 7 height 9
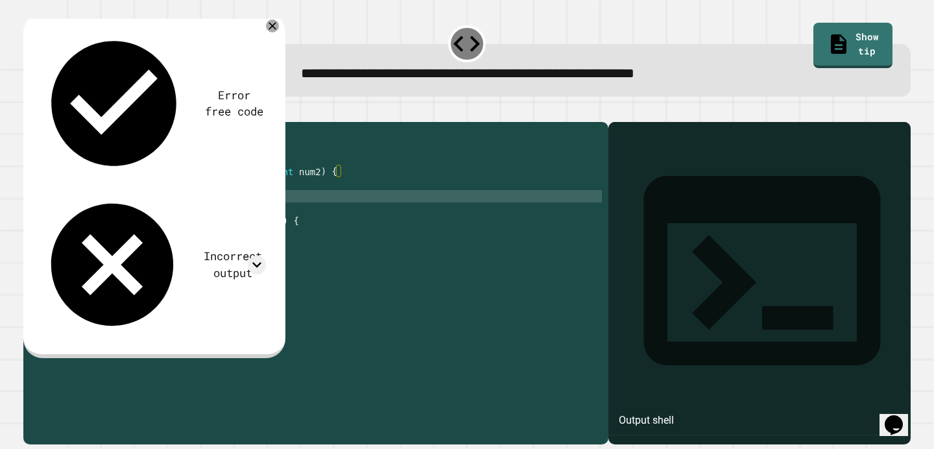
click at [180, 155] on div "public class Main { //Add multiple method here public static int multiply ( int…" at bounding box center [329, 282] width 546 height 308
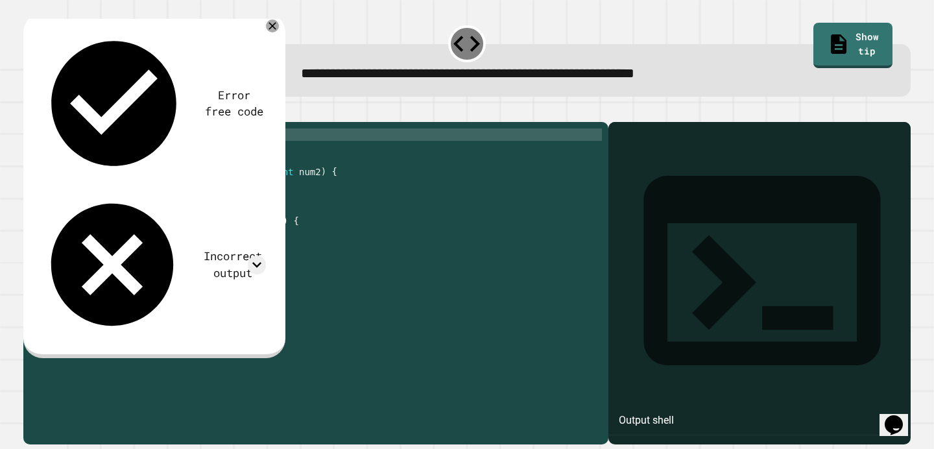
click at [356, 191] on div "public class Main { //Add multiple method here public static int multiply ( int…" at bounding box center [329, 282] width 546 height 308
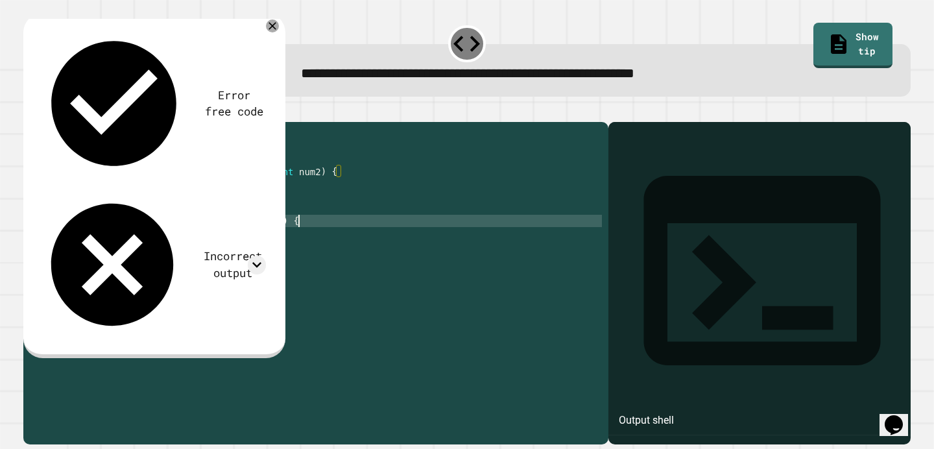
click at [321, 239] on div "public class Main { //Add multiple method here public static int multiply ( int…" at bounding box center [329, 282] width 546 height 308
click at [208, 193] on div "public class Main { //Add multiple method here public static int multiply ( int…" at bounding box center [329, 282] width 546 height 308
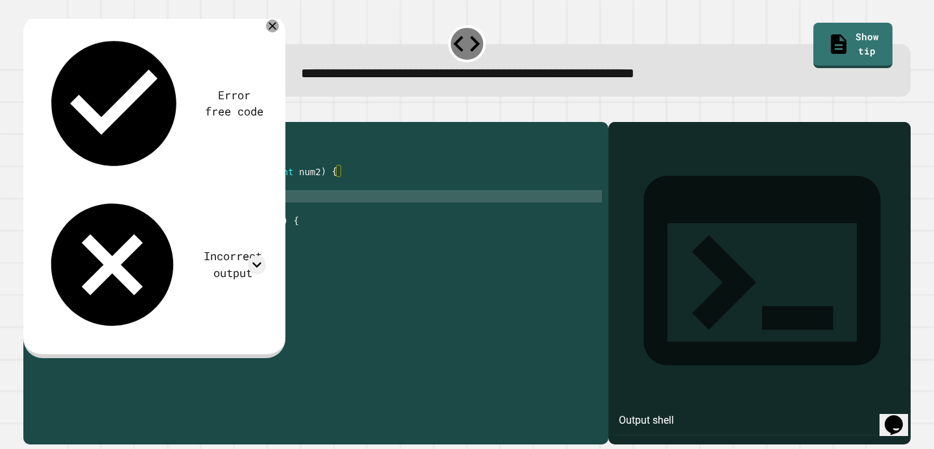
click at [210, 211] on div "public class Main { //Add multiple method here public static int multiply ( int…" at bounding box center [329, 282] width 546 height 308
click at [212, 209] on div "public class Main { //Add multiple method here public static int multiply ( int…" at bounding box center [329, 282] width 546 height 308
click at [261, 256] on icon at bounding box center [257, 265] width 19 height 19
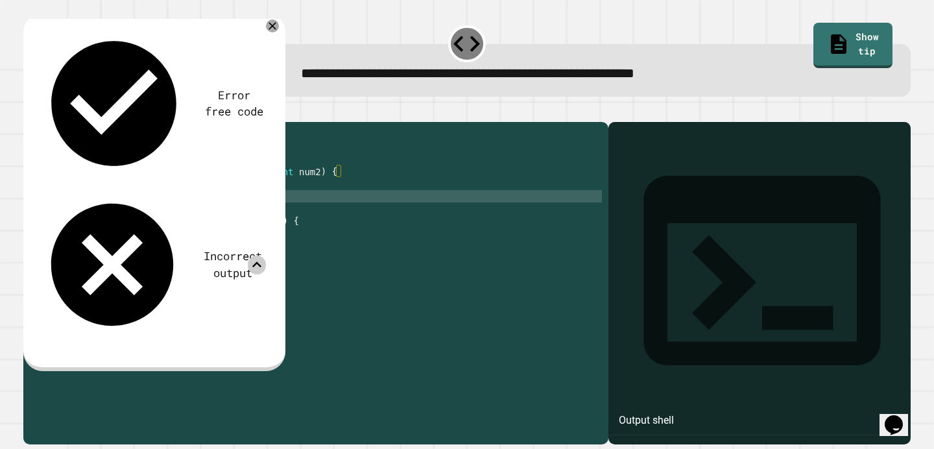
click at [284, 211] on div "public class Main { //Add multiple method here public static int multiply ( int…" at bounding box center [329, 282] width 546 height 308
click at [286, 202] on div "public class Main { //Add multiple method here public static int multiply ( int…" at bounding box center [329, 282] width 546 height 308
click at [174, 191] on div "public class Main { //Add multiple method here public static int multiply ( int…" at bounding box center [329, 282] width 546 height 308
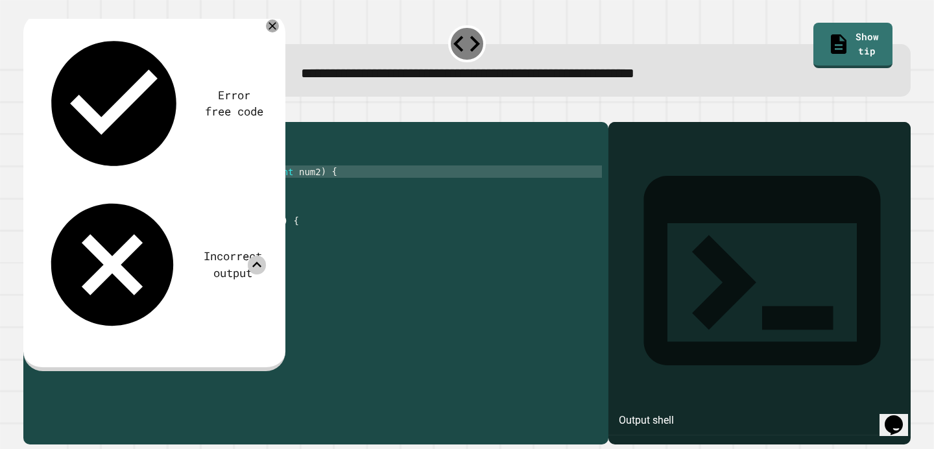
scroll to position [0, 8]
click at [271, 20] on div at bounding box center [272, 25] width 13 height 13
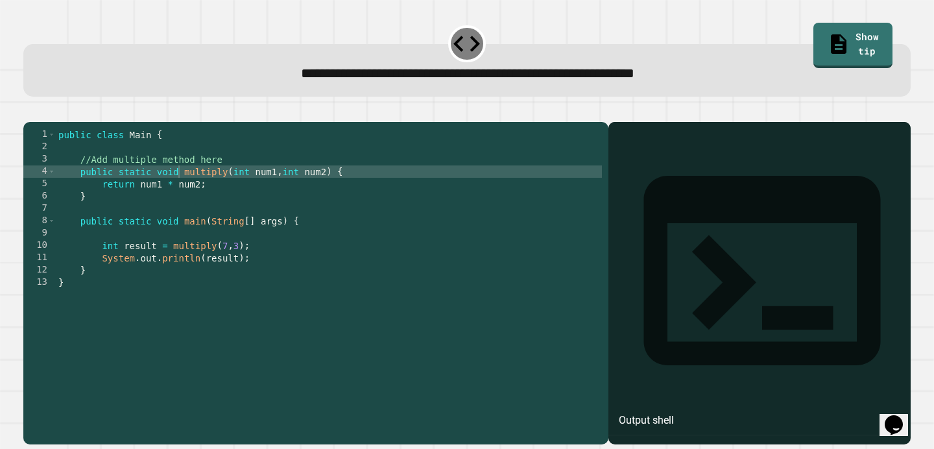
click at [30, 111] on icon "button" at bounding box center [30, 111] width 0 height 0
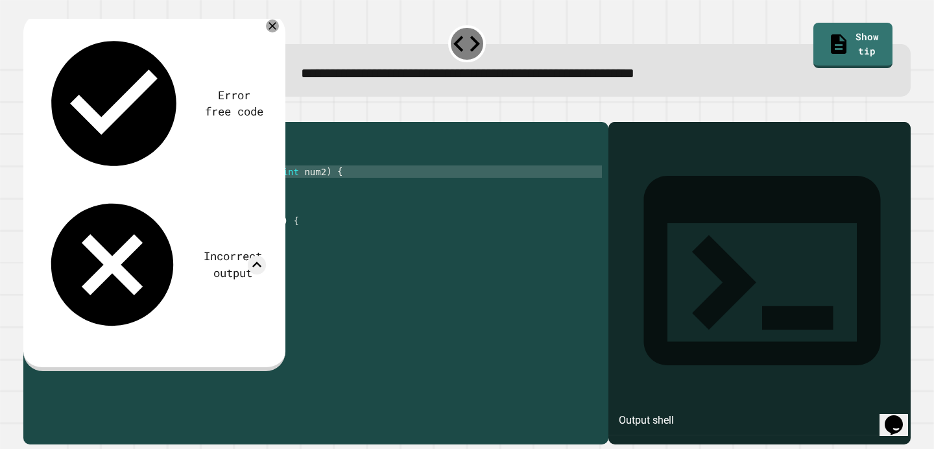
click at [178, 189] on div "public class Main { //Add multiple method here public static void multiply ( in…" at bounding box center [329, 282] width 546 height 308
type textarea "**********"
click at [30, 111] on icon "button" at bounding box center [30, 111] width 0 height 0
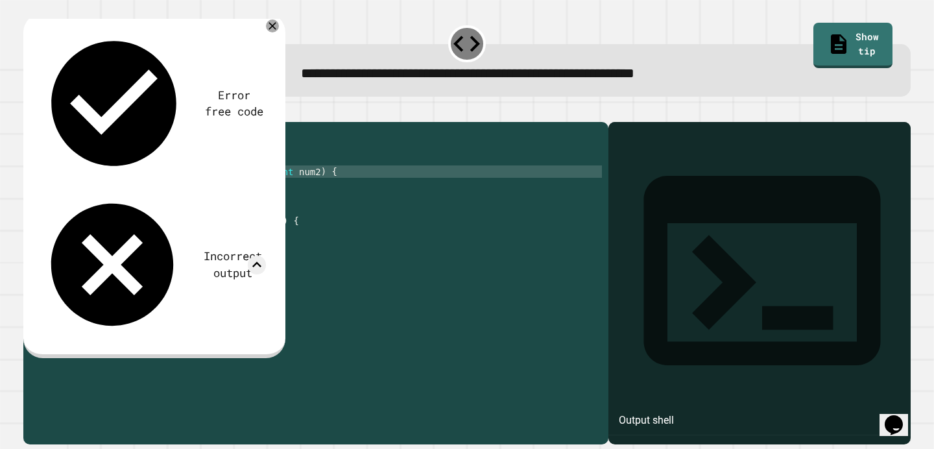
scroll to position [0, 1]
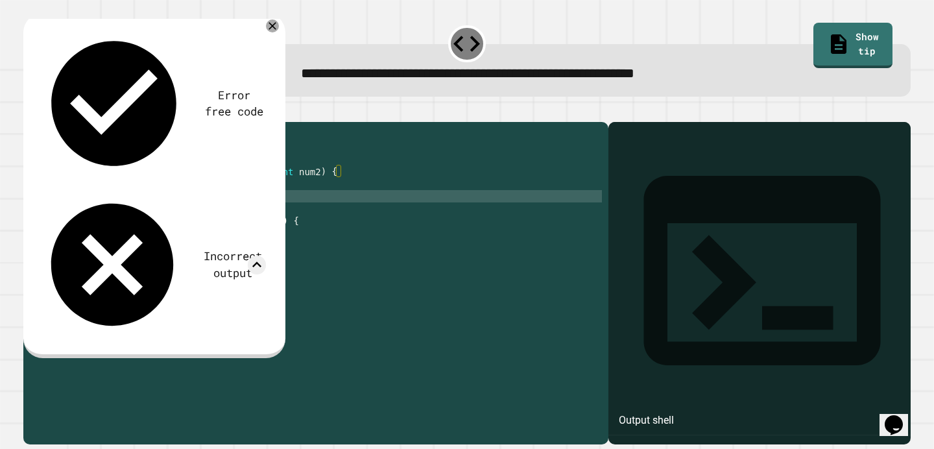
click at [265, 209] on div "public class Main { //Add multiple method here public static int multiply ( int…" at bounding box center [329, 282] width 546 height 308
click at [268, 204] on div "public class Main { //Add multiple method here public static int multiply ( int…" at bounding box center [329, 282] width 546 height 308
click at [343, 190] on div "public class Main { //Add multiple method here public static int multiply ( int…" at bounding box center [329, 282] width 546 height 308
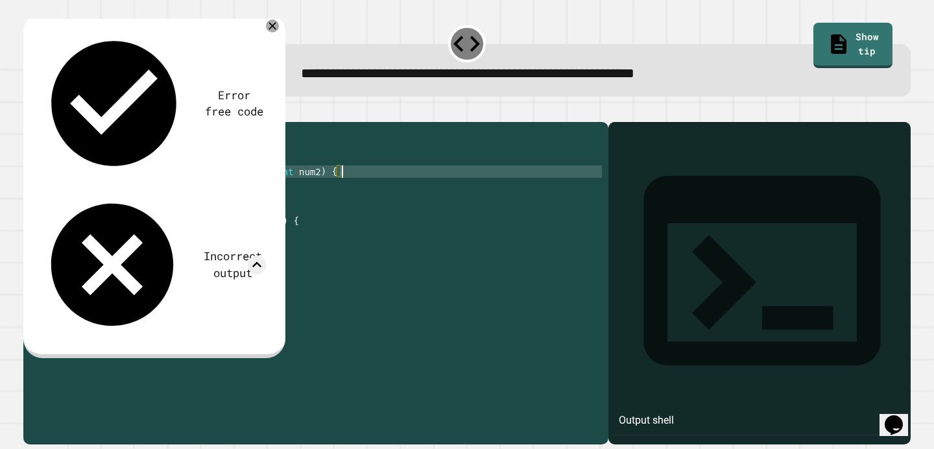
drag, startPoint x: 176, startPoint y: 225, endPoint x: 184, endPoint y: 230, distance: 10.3
click at [176, 225] on div "public class Main { //Add multiple method here public static int multiply ( int…" at bounding box center [329, 282] width 546 height 308
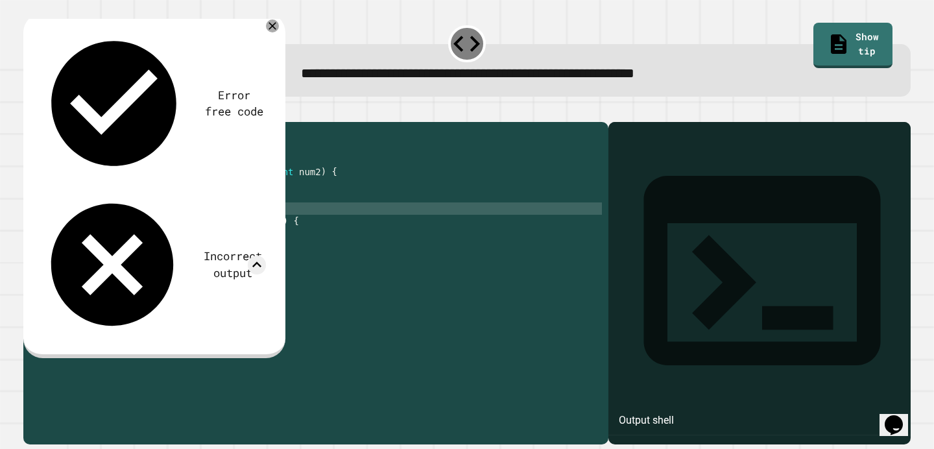
click at [317, 248] on div "public class Main { //Add multiple method here public static int multiply ( int…" at bounding box center [329, 282] width 546 height 308
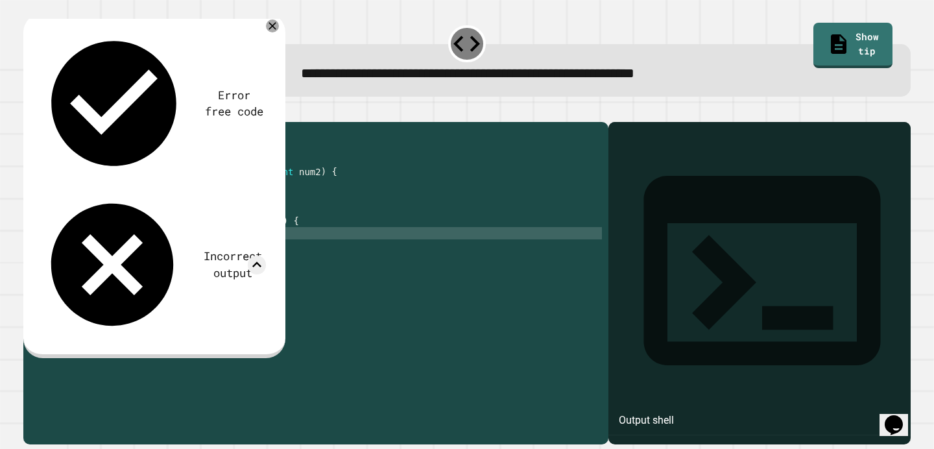
click at [317, 246] on div "public class Main { //Add multiple method here public static int multiply ( int…" at bounding box center [329, 282] width 546 height 308
click at [234, 201] on div "public class Main { //Add multiple method here public static int multiply ( int…" at bounding box center [329, 282] width 546 height 308
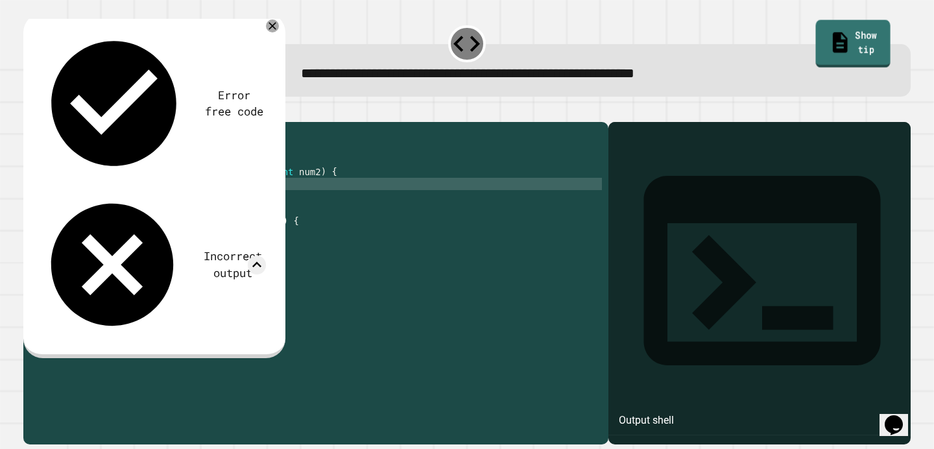
click at [829, 30] on icon at bounding box center [840, 42] width 22 height 25
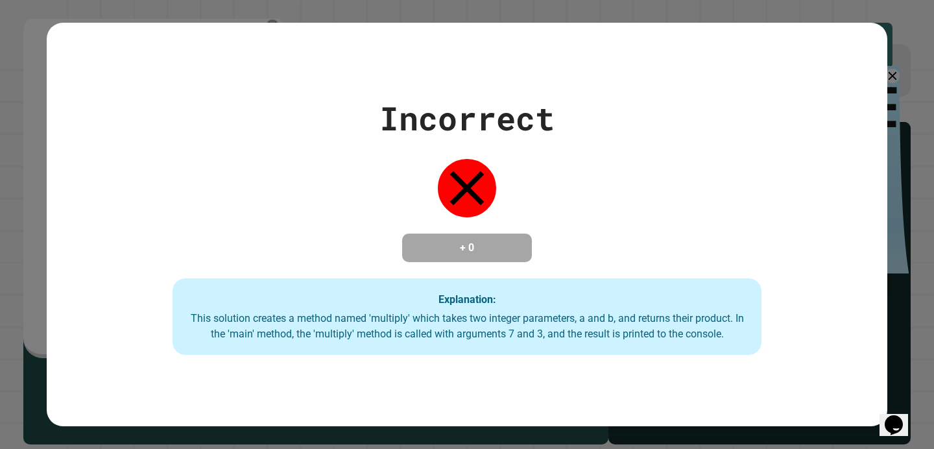
click at [492, 325] on div "This solution creates a method named 'multiply' which takes two integer paramet…" at bounding box center [467, 326] width 563 height 31
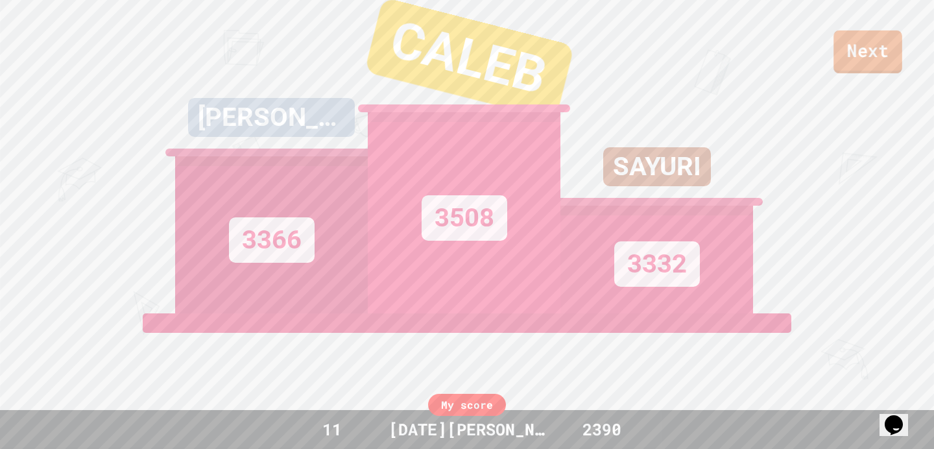
click at [887, 53] on link "Next" at bounding box center [868, 51] width 69 height 43
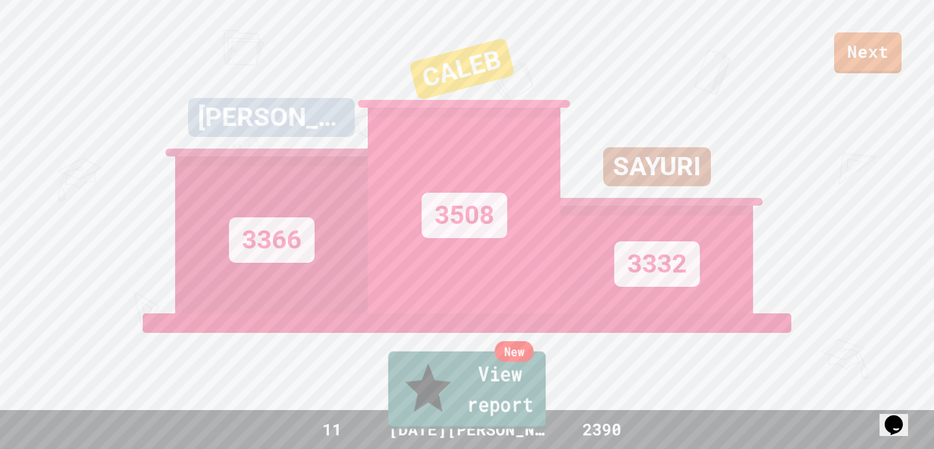
click at [508, 416] on link "New View report" at bounding box center [468, 391] width 158 height 78
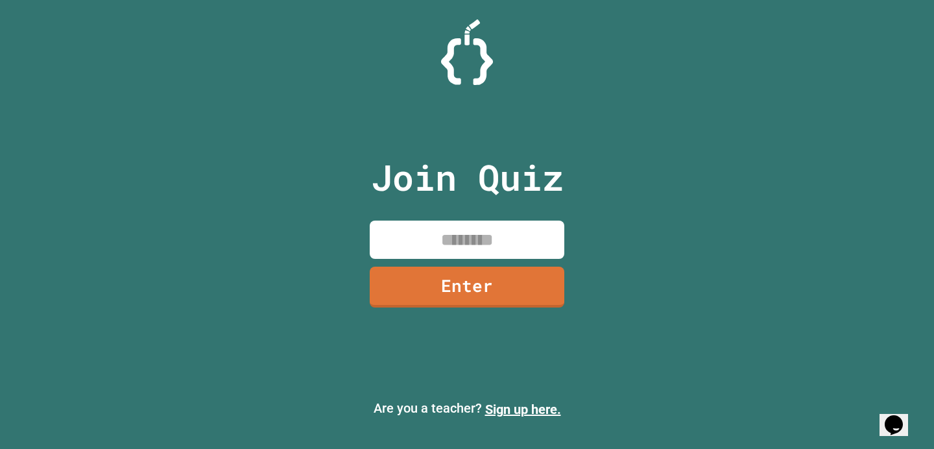
click at [695, 195] on div "Join Quiz Enter Are you a teacher? Sign up here." at bounding box center [467, 224] width 934 height 449
